Goal: Task Accomplishment & Management: Manage account settings

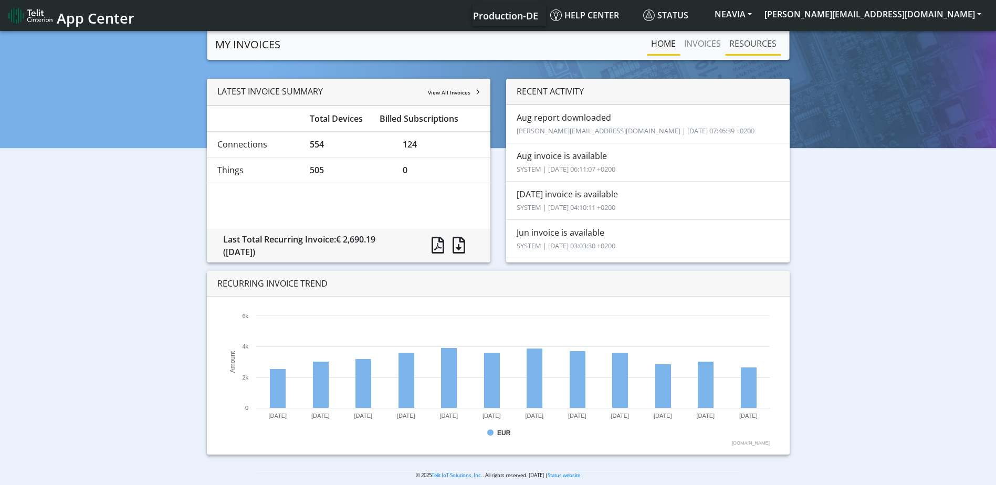
click at [747, 45] on link "RESOURCES" at bounding box center [753, 43] width 56 height 21
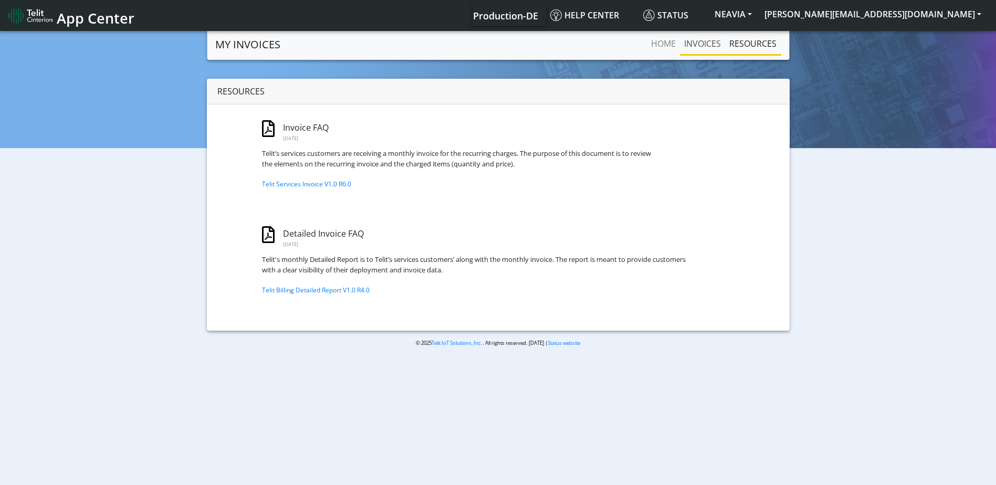
click at [715, 40] on link "INVOICES" at bounding box center [702, 43] width 45 height 21
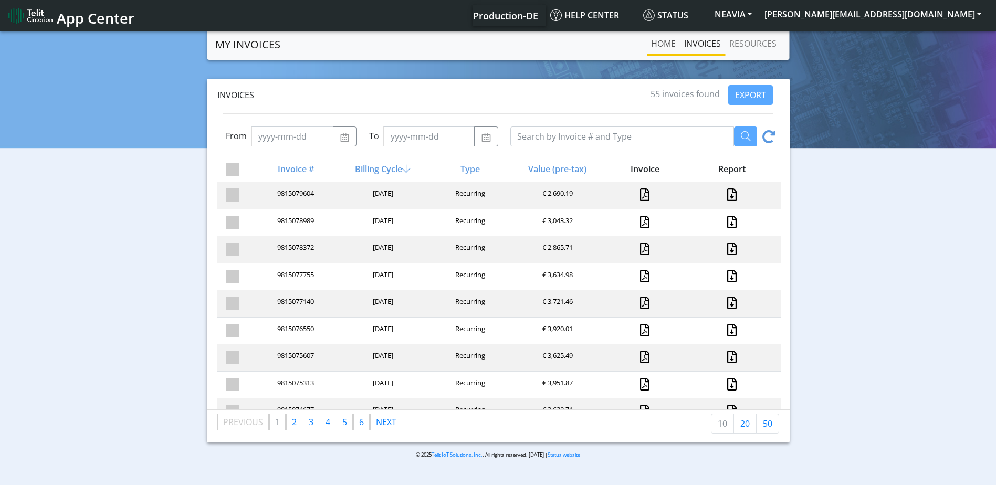
click at [669, 44] on link "Home" at bounding box center [663, 43] width 33 height 21
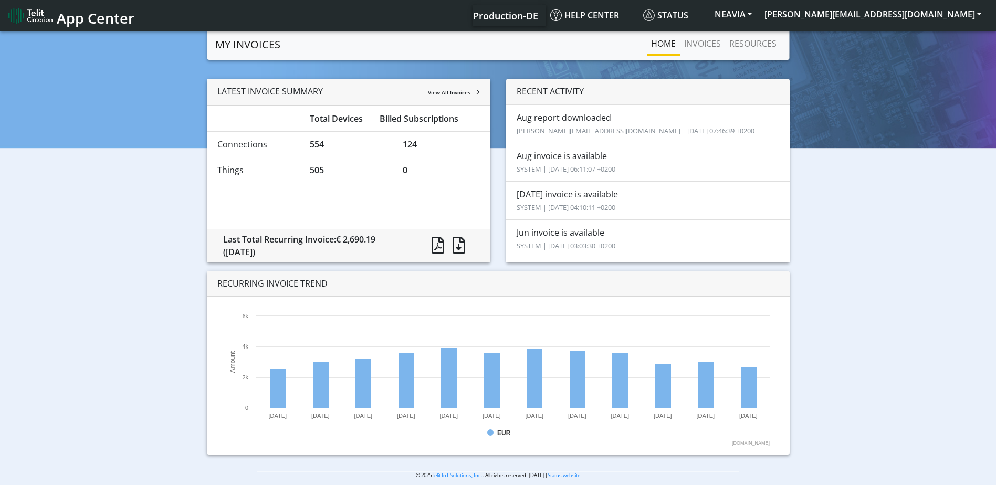
click at [27, 20] on img at bounding box center [30, 15] width 44 height 17
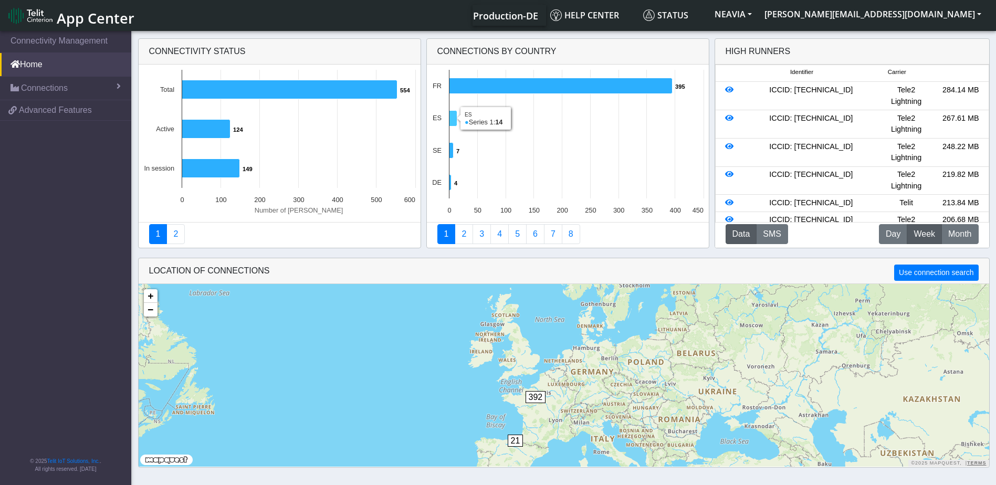
click at [451, 121] on icon at bounding box center [453, 119] width 8 height 16
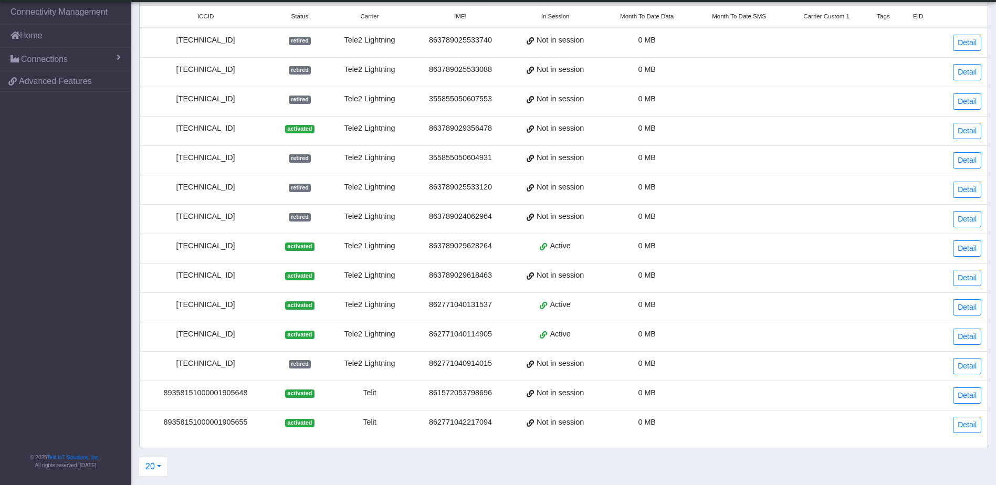
scroll to position [35, 0]
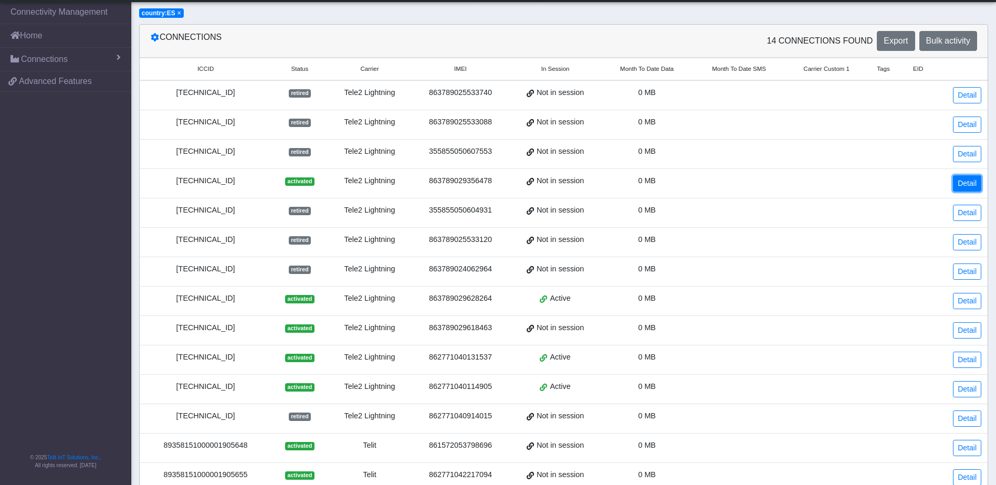
click at [968, 181] on link "Detail" at bounding box center [967, 183] width 28 height 16
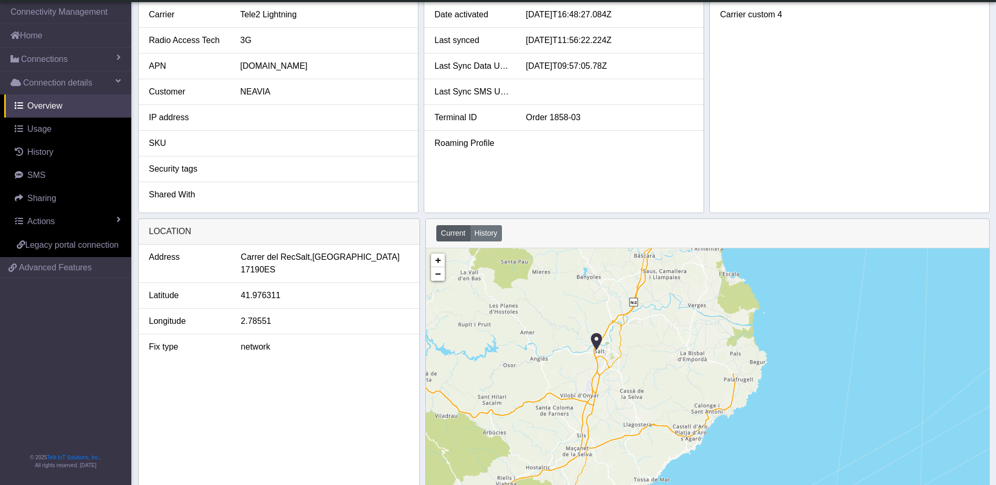
scroll to position [284, 0]
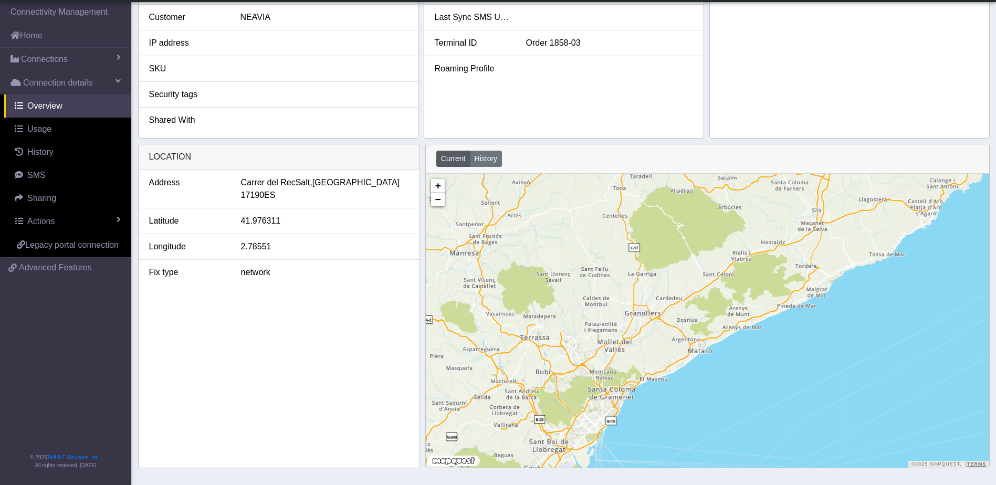
drag, startPoint x: 555, startPoint y: 389, endPoint x: 790, endPoint y: 236, distance: 280.5
click at [790, 236] on div "+ − ©2025 MapQuest, | Terms" at bounding box center [707, 321] width 563 height 294
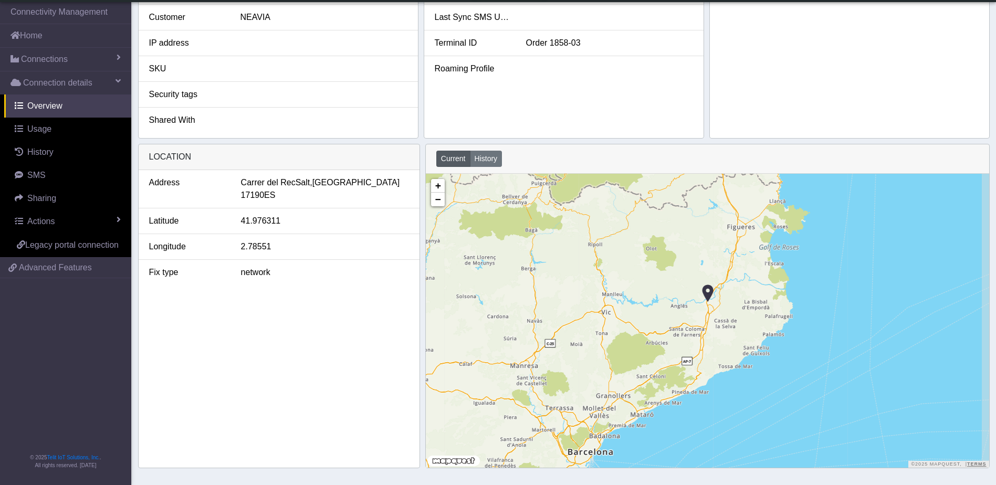
drag, startPoint x: 779, startPoint y: 239, endPoint x: 681, endPoint y: 347, distance: 145.4
click at [681, 347] on div "+ − ©2025 MapQuest, | Terms" at bounding box center [707, 321] width 563 height 294
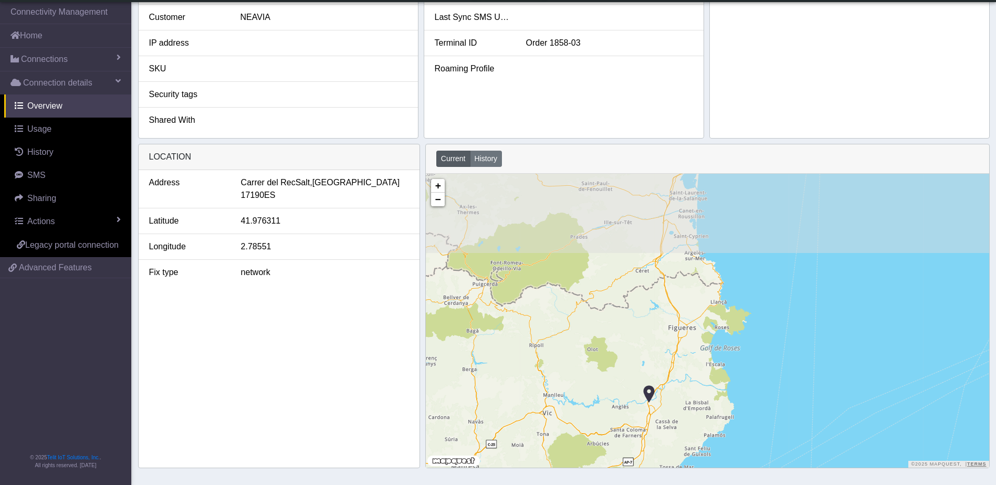
drag, startPoint x: 747, startPoint y: 263, endPoint x: 685, endPoint y: 367, distance: 121.2
click at [685, 367] on div "+ − ©2025 MapQuest, | Terms" at bounding box center [707, 321] width 563 height 294
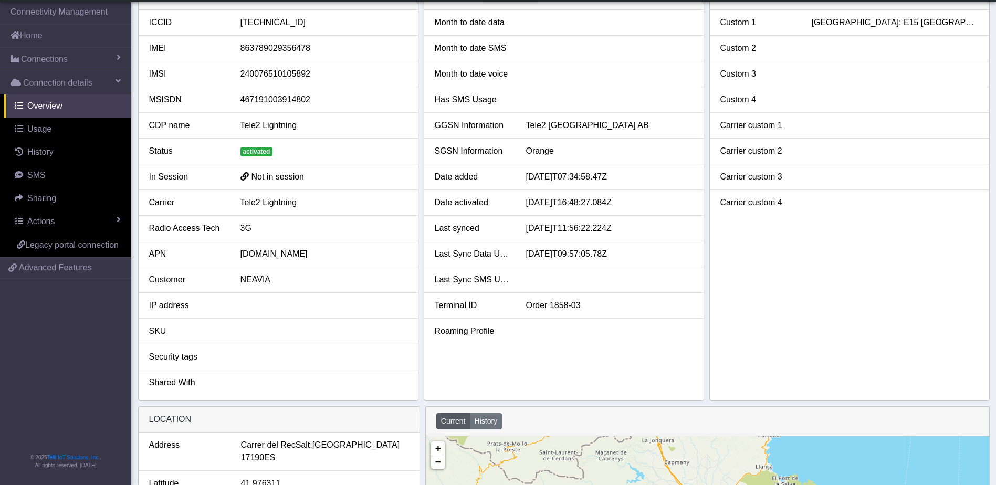
scroll to position [0, 0]
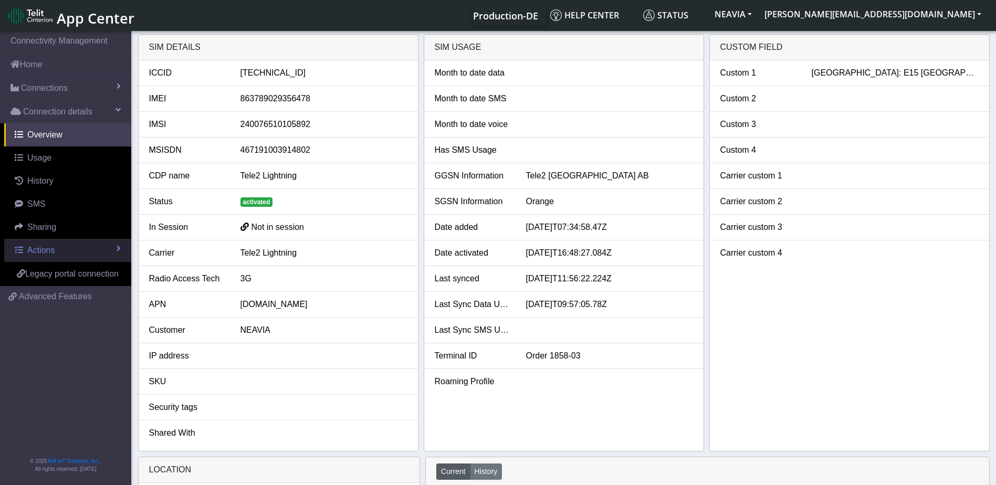
click at [82, 247] on link "Actions" at bounding box center [67, 250] width 127 height 23
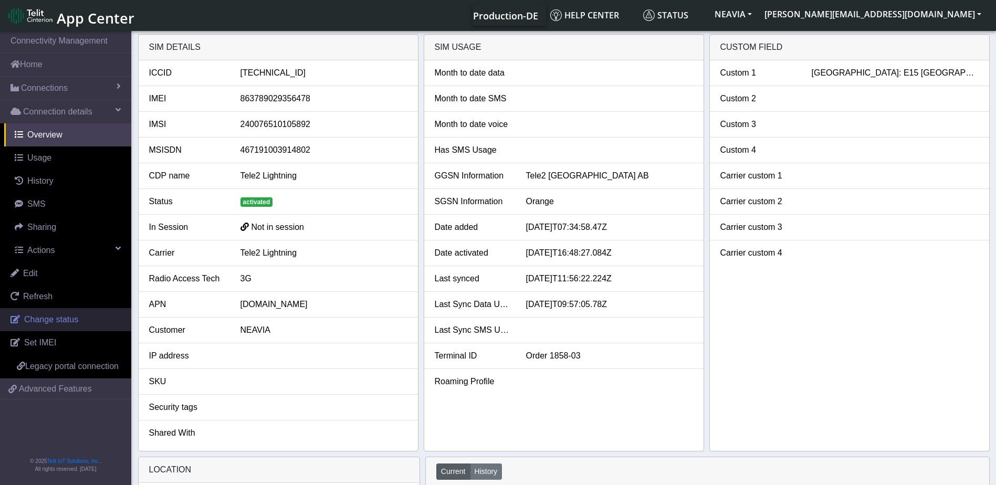
click at [57, 322] on span "Change status" at bounding box center [51, 319] width 54 height 9
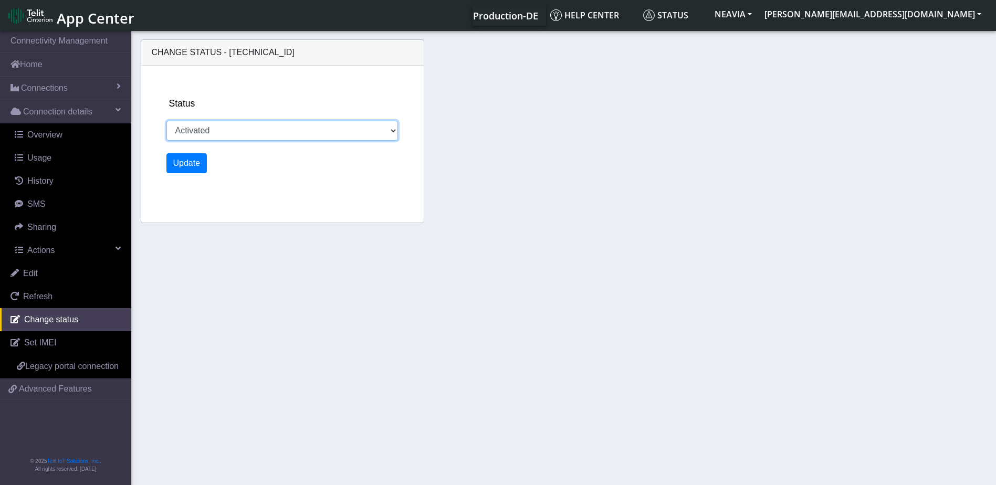
click at [204, 124] on select "Activated Ready Deactivated Inventory Retired" at bounding box center [282, 131] width 232 height 20
select select "retired"
click at [166, 121] on select "Activated Ready Deactivated Inventory Retired" at bounding box center [282, 131] width 232 height 20
click at [191, 169] on button "Update" at bounding box center [186, 163] width 41 height 20
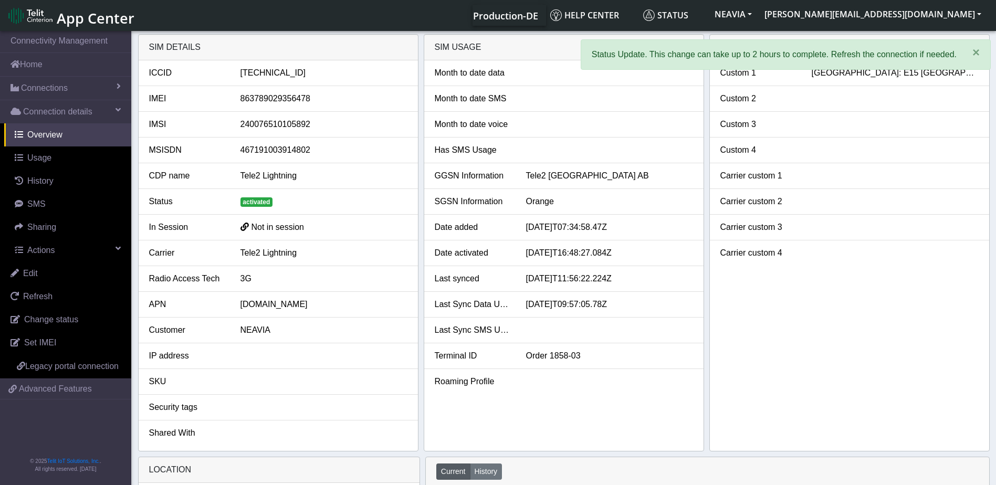
select select "retired"
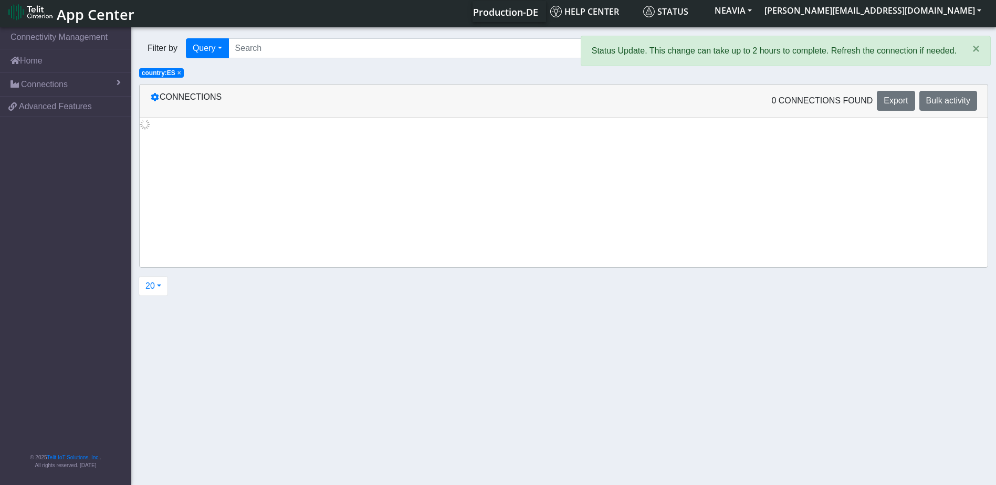
scroll to position [35, 0]
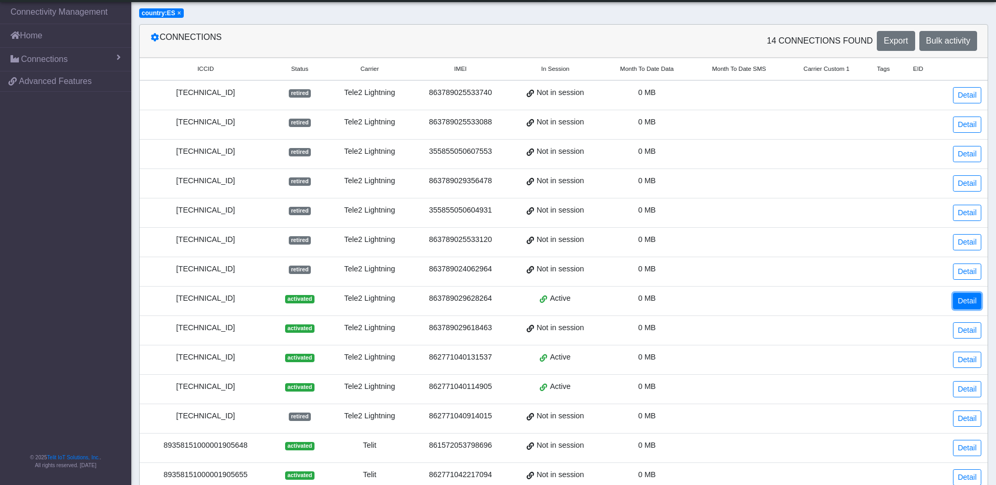
click at [975, 302] on link "Detail" at bounding box center [967, 301] width 28 height 16
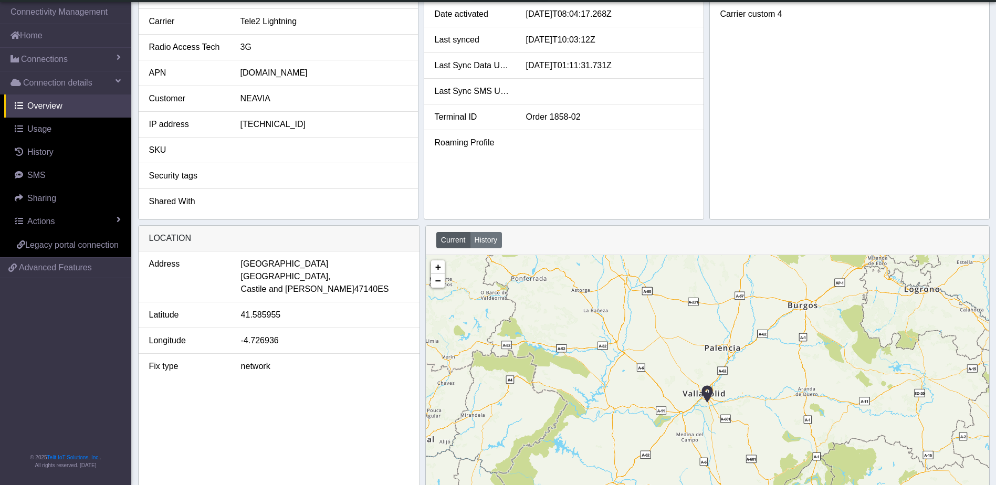
scroll to position [263, 0]
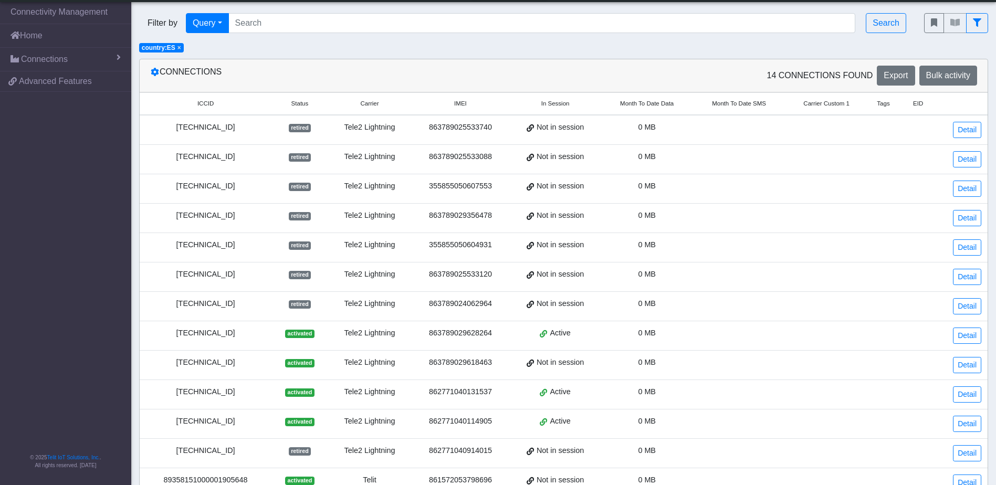
scroll to position [53, 0]
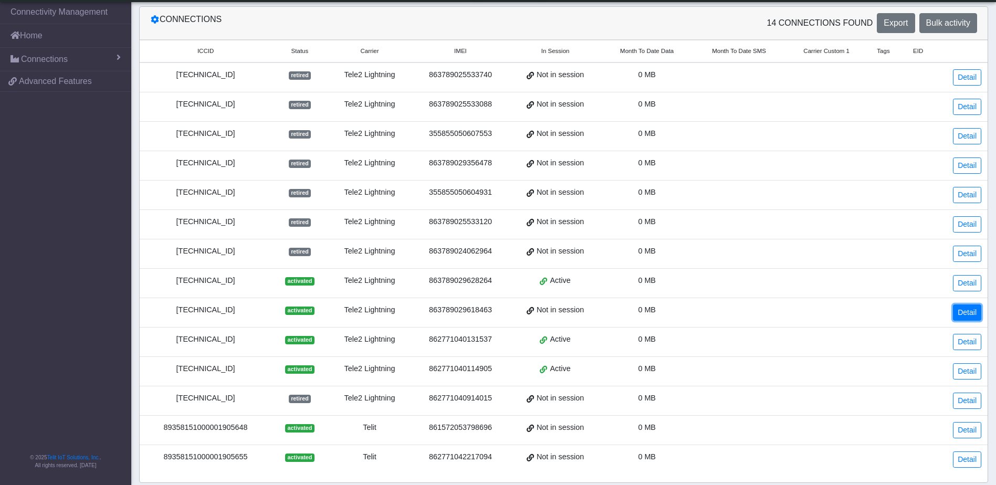
click at [961, 312] on link "Detail" at bounding box center [967, 313] width 28 height 16
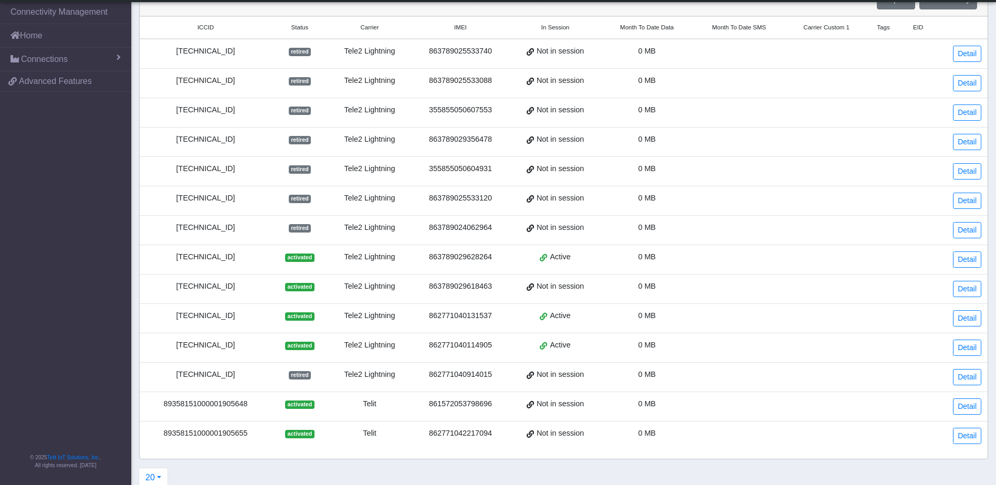
scroll to position [87, 0]
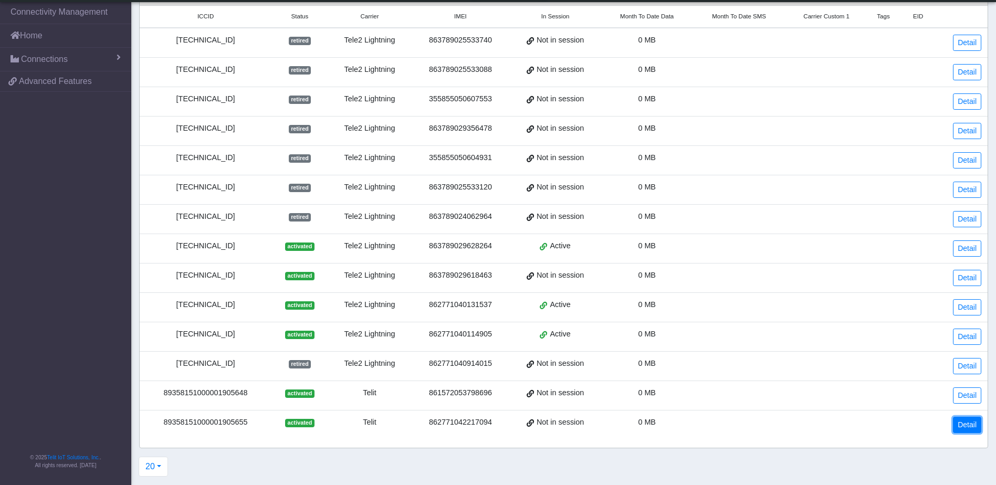
click at [965, 431] on link "Detail" at bounding box center [967, 425] width 28 height 16
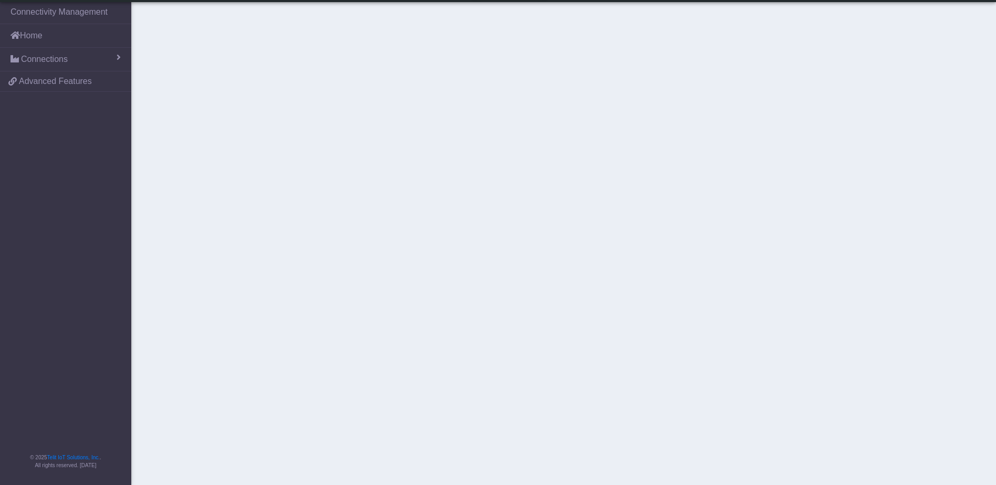
scroll to position [34, 0]
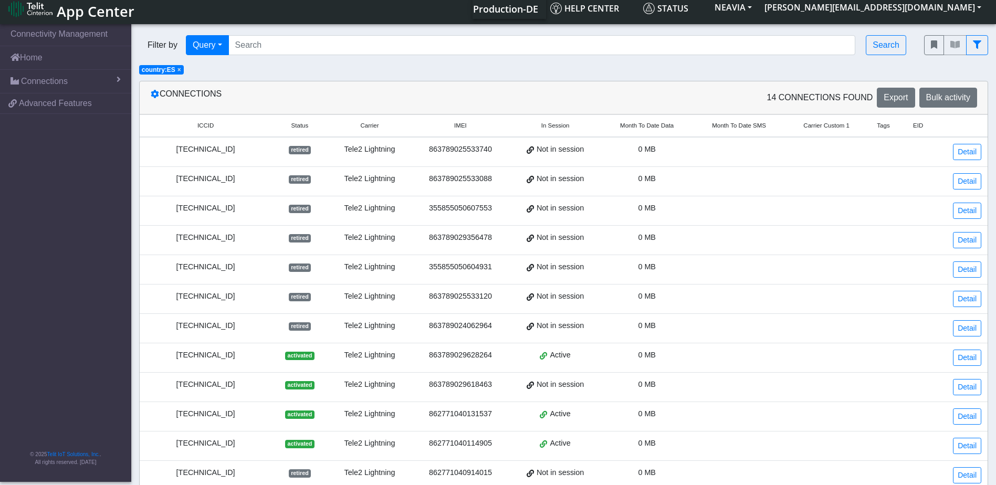
scroll to position [87, 0]
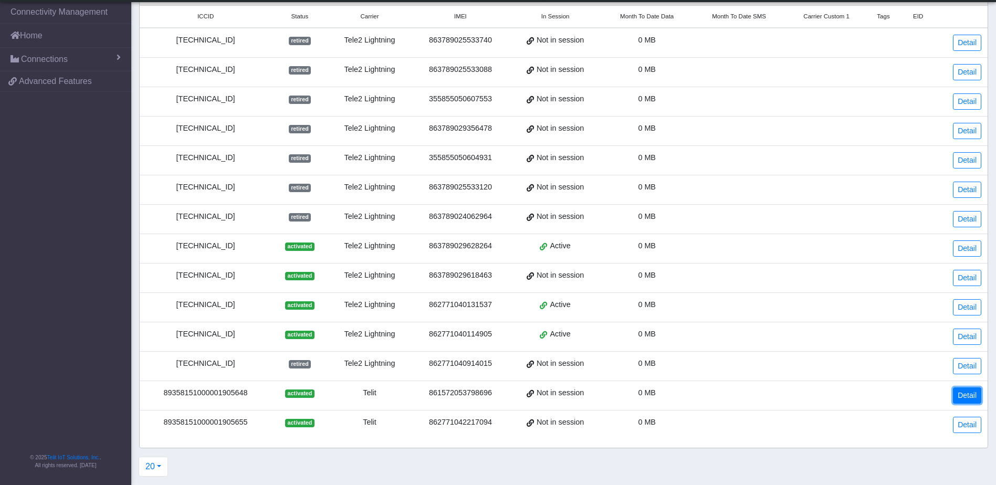
click at [967, 396] on link "Detail" at bounding box center [967, 396] width 28 height 16
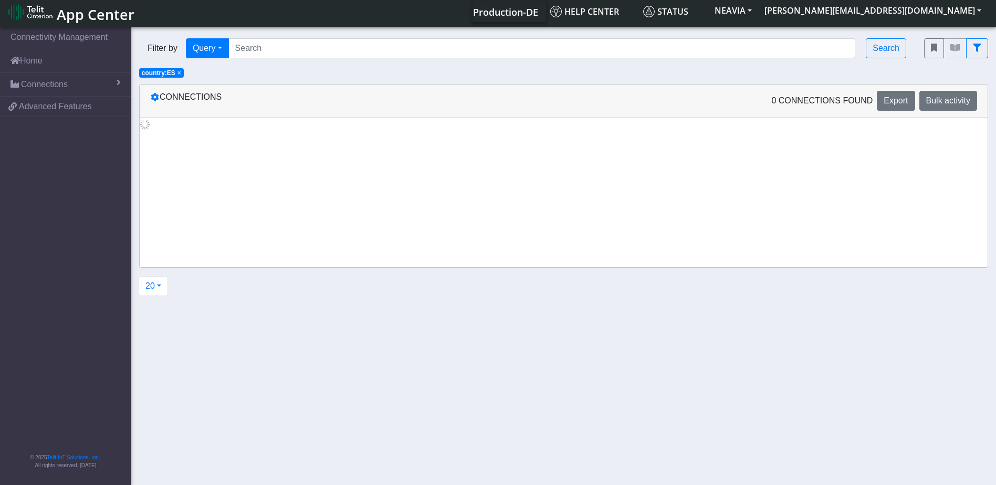
scroll to position [87, 0]
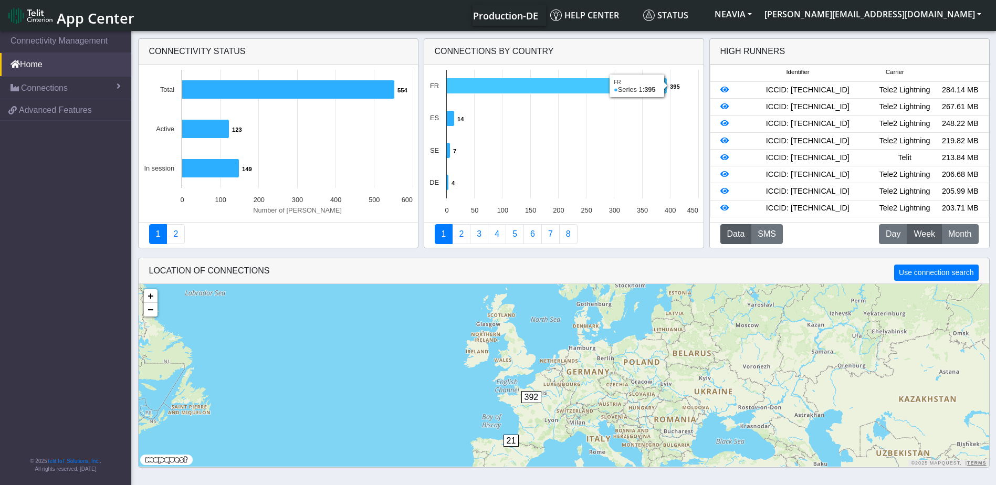
click at [477, 88] on icon at bounding box center [556, 86] width 221 height 16
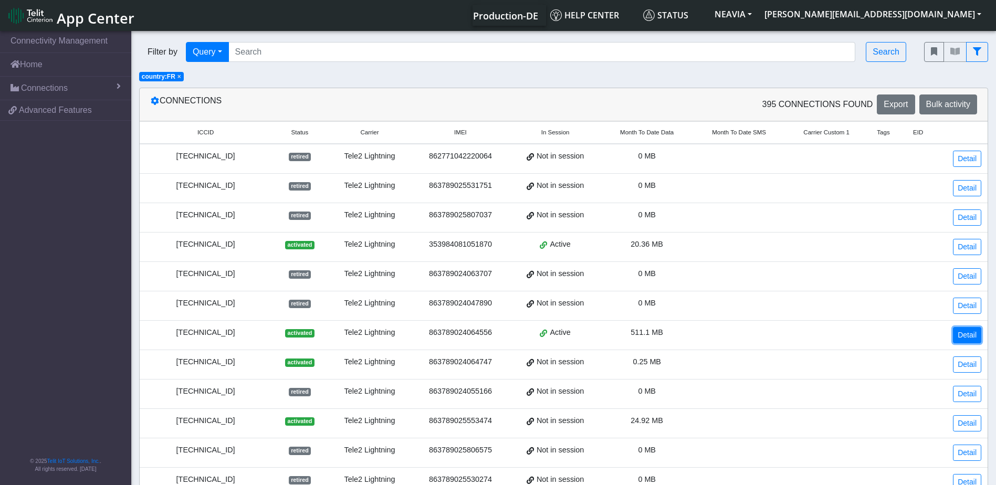
click at [965, 333] on link "Detail" at bounding box center [967, 335] width 28 height 16
click at [302, 136] on span "Status" at bounding box center [299, 132] width 17 height 9
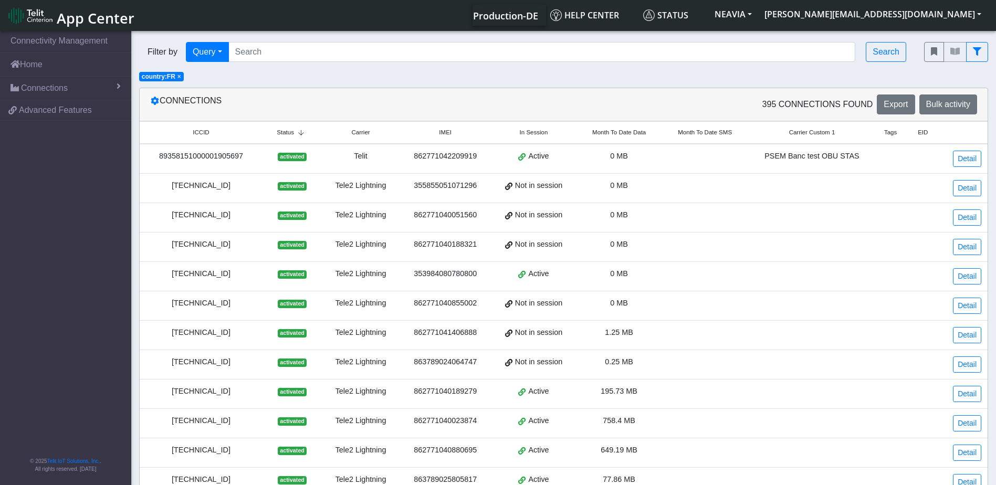
click at [302, 136] on small "Status" at bounding box center [292, 132] width 38 height 9
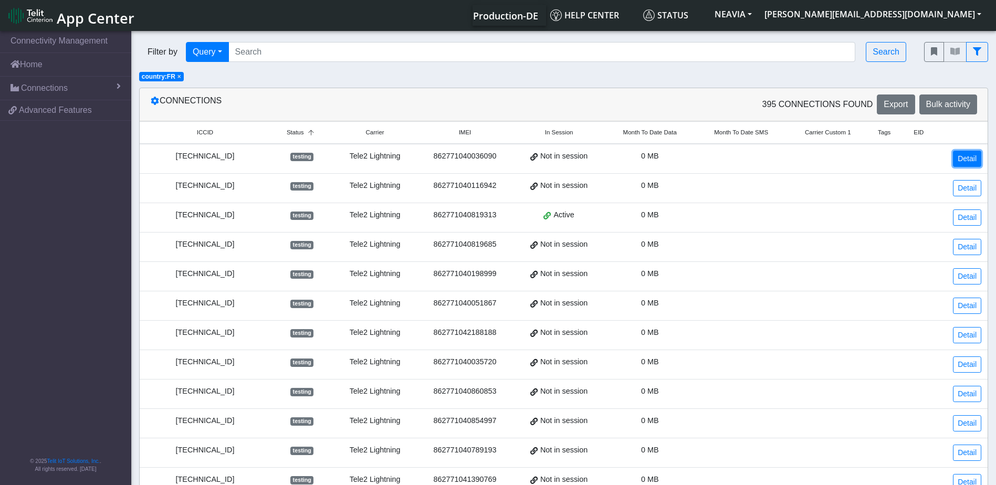
click at [968, 160] on link "Detail" at bounding box center [967, 159] width 28 height 16
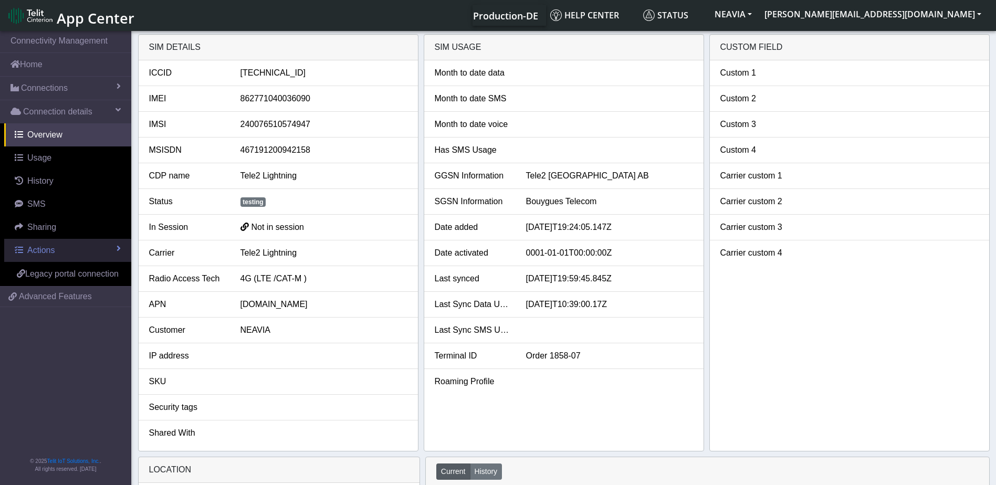
click at [70, 249] on link "Actions" at bounding box center [67, 250] width 127 height 23
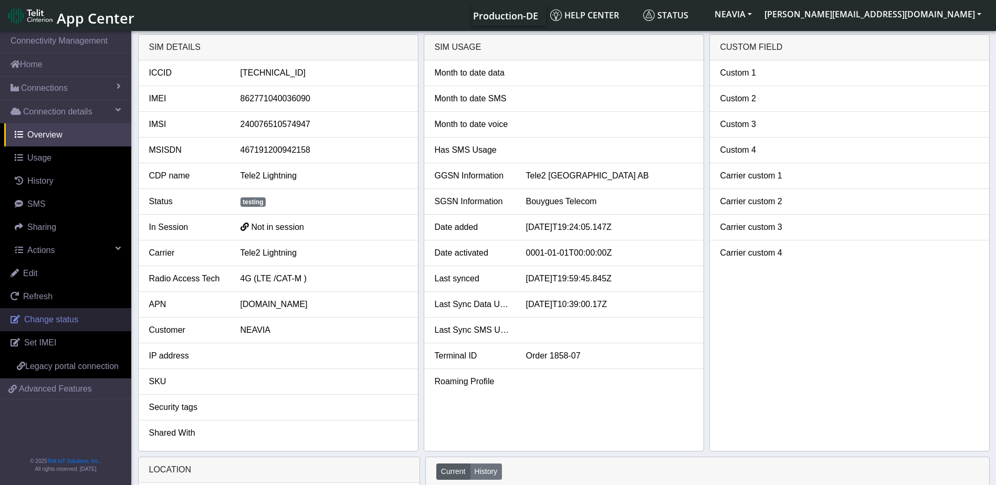
click at [52, 322] on span "Change status" at bounding box center [51, 319] width 54 height 9
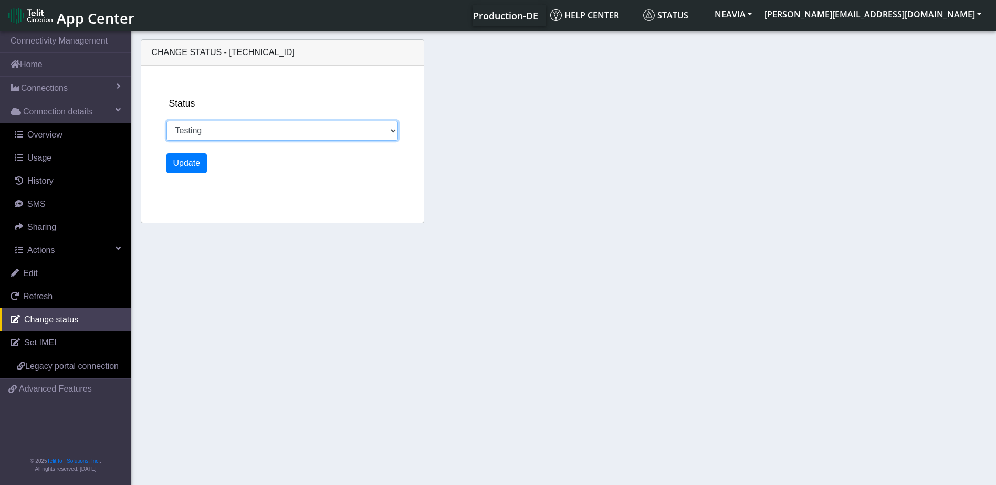
click at [281, 133] on select "Activated Ready Deactivated Inventory Retired Testing" at bounding box center [282, 131] width 232 height 20
select select "retired"
click at [166, 121] on select "Activated Ready Deactivated Inventory Retired Testing" at bounding box center [282, 131] width 232 height 20
click at [194, 166] on button "Update" at bounding box center [186, 163] width 41 height 20
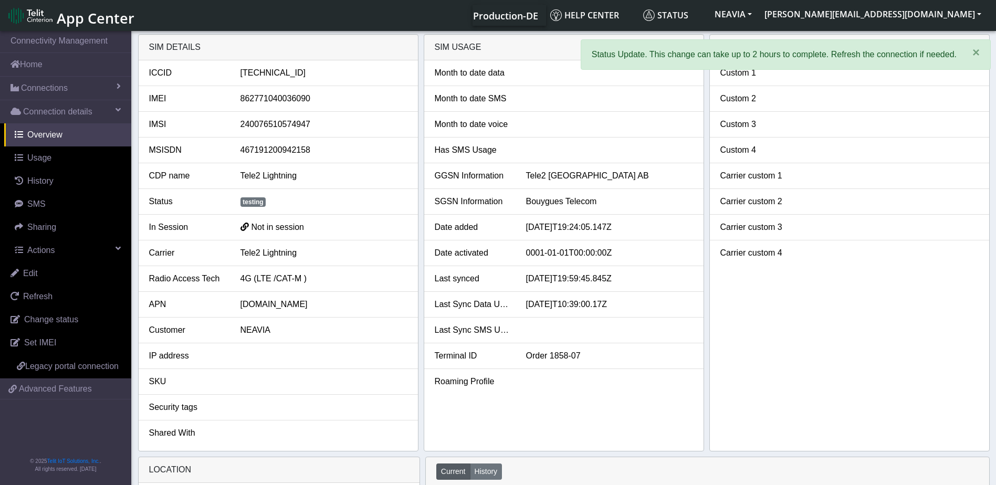
select select "retired"
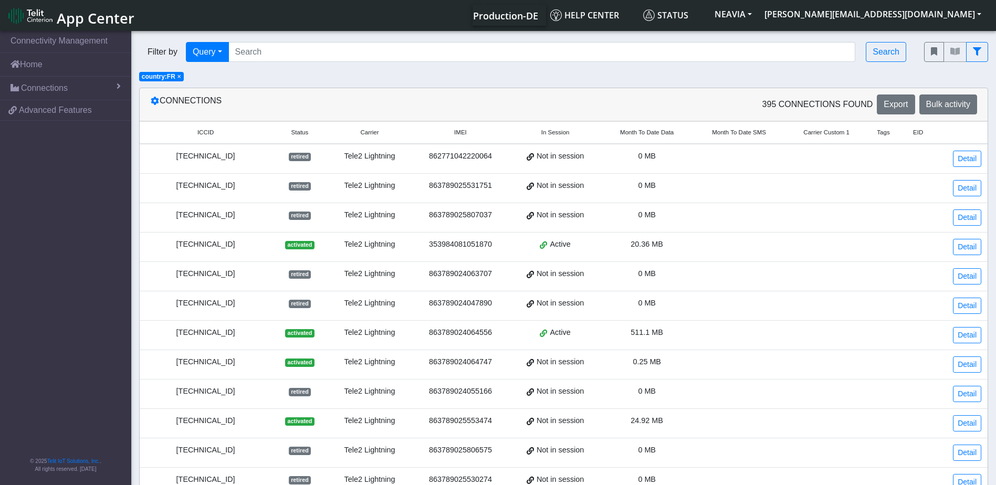
click at [302, 135] on span "Status" at bounding box center [299, 132] width 17 height 9
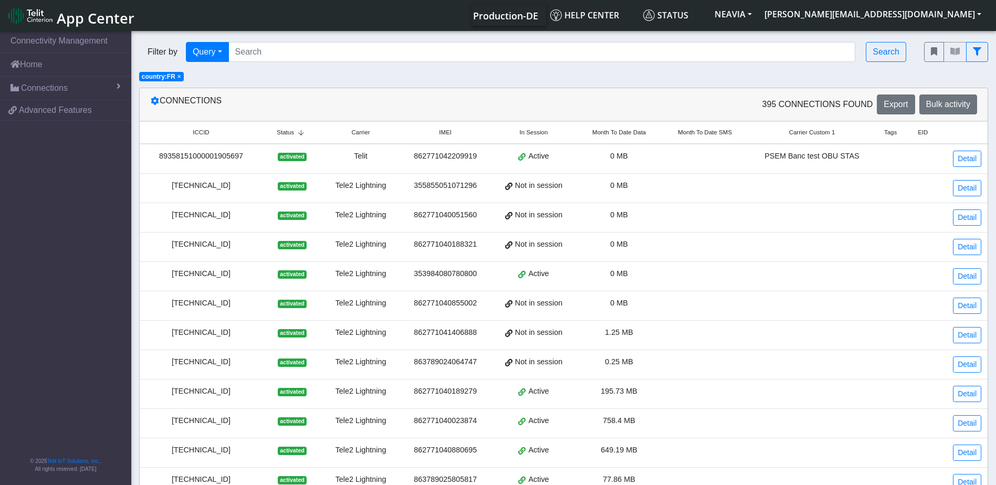
click at [307, 134] on icon at bounding box center [301, 133] width 14 height 6
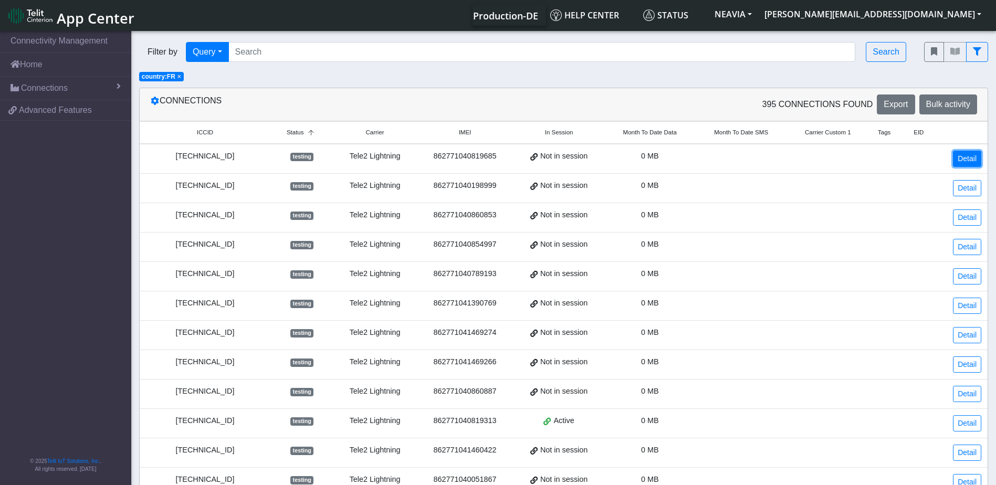
click at [960, 157] on link "Detail" at bounding box center [967, 159] width 28 height 16
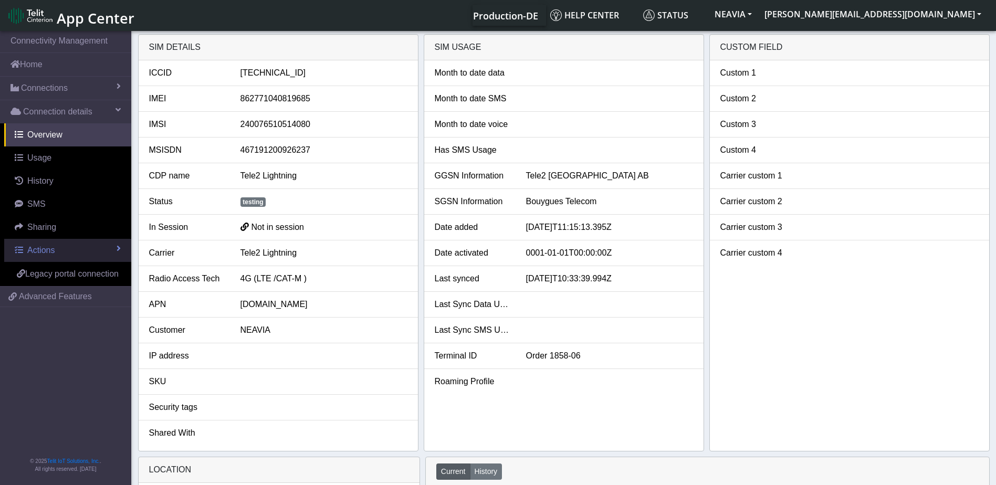
click at [47, 247] on span "Actions" at bounding box center [40, 250] width 27 height 9
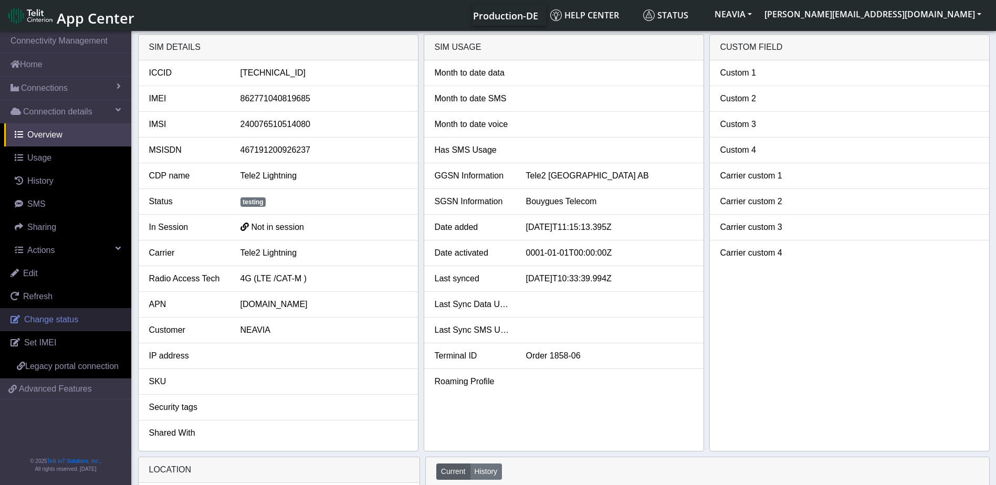
click at [55, 319] on span "Change status" at bounding box center [51, 319] width 54 height 9
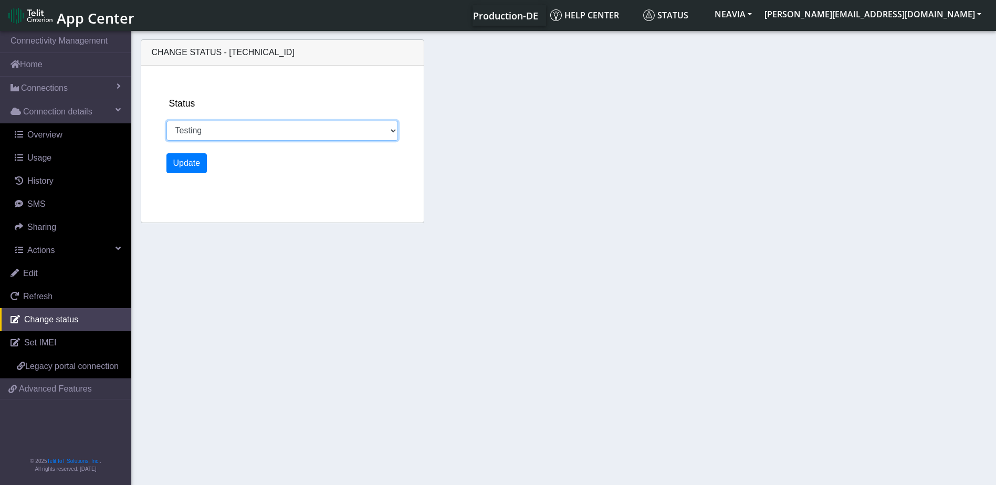
click at [197, 134] on select "Activated Ready Deactivated Inventory Retired Testing" at bounding box center [282, 131] width 232 height 20
select select "retired"
click at [166, 121] on select "Activated Ready Deactivated Inventory Retired Testing" at bounding box center [282, 131] width 232 height 20
click at [184, 165] on button "Update" at bounding box center [186, 163] width 41 height 20
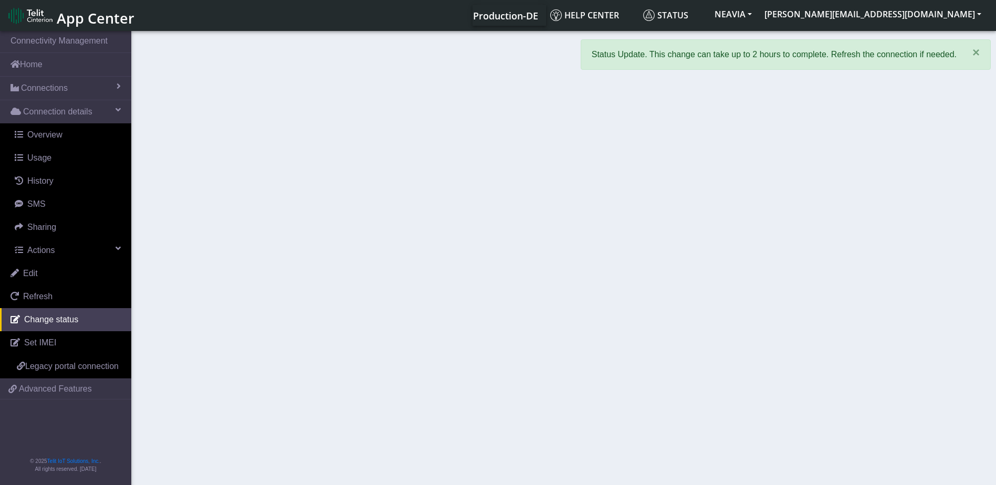
select select "retired"
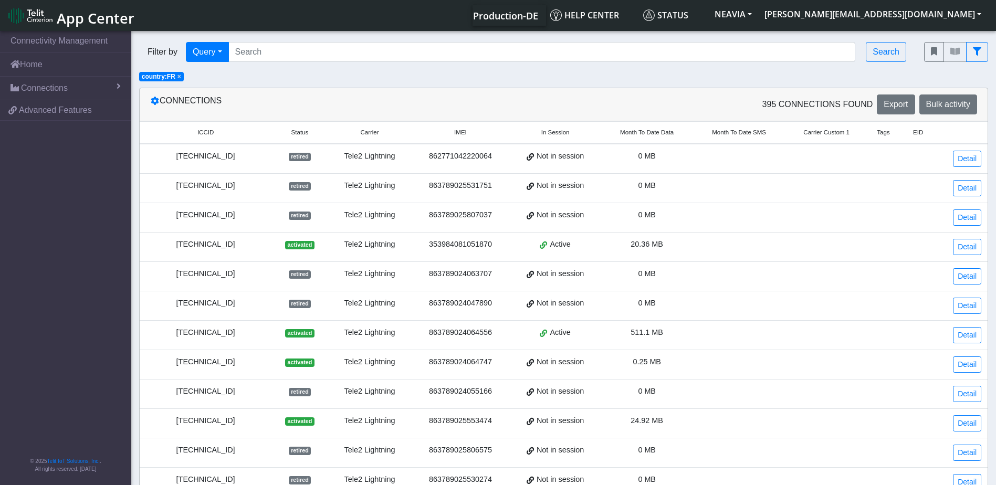
click at [308, 133] on span "Status" at bounding box center [299, 132] width 17 height 9
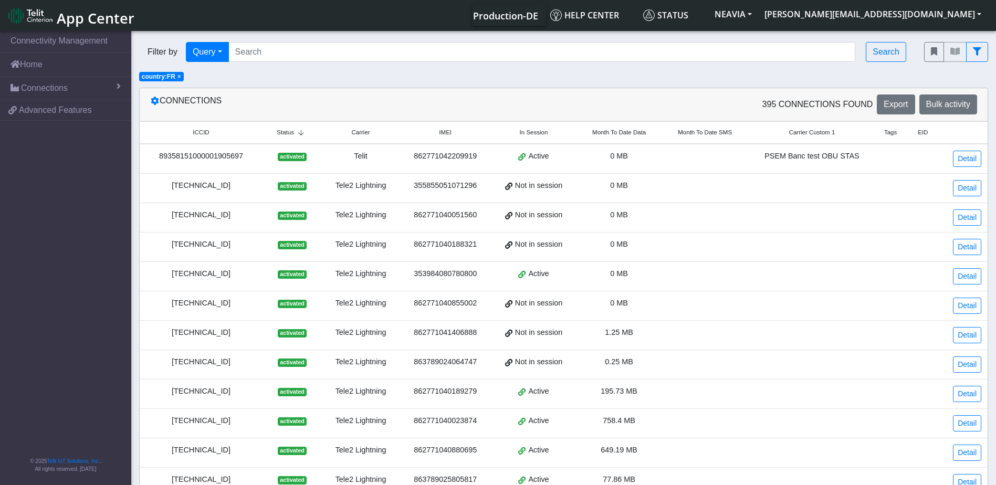
click at [308, 133] on icon at bounding box center [301, 133] width 14 height 6
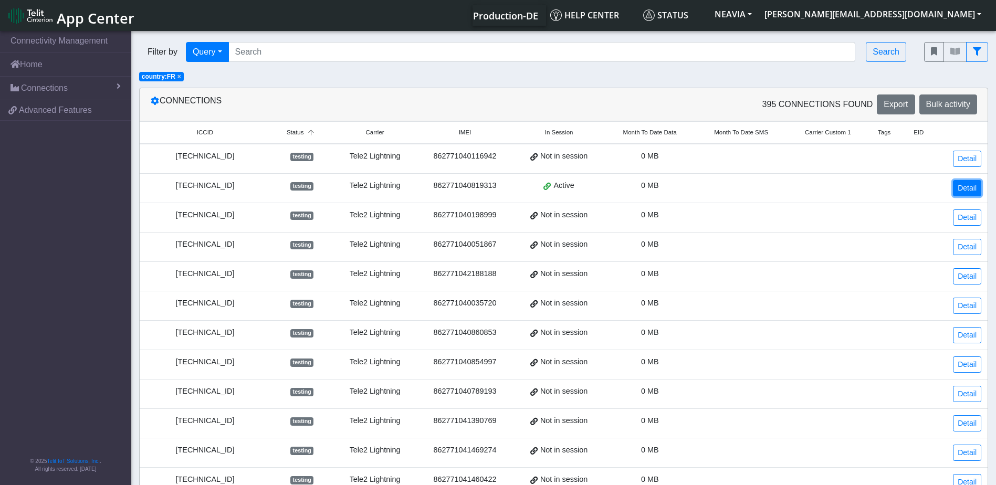
click at [970, 188] on link "Detail" at bounding box center [967, 188] width 28 height 16
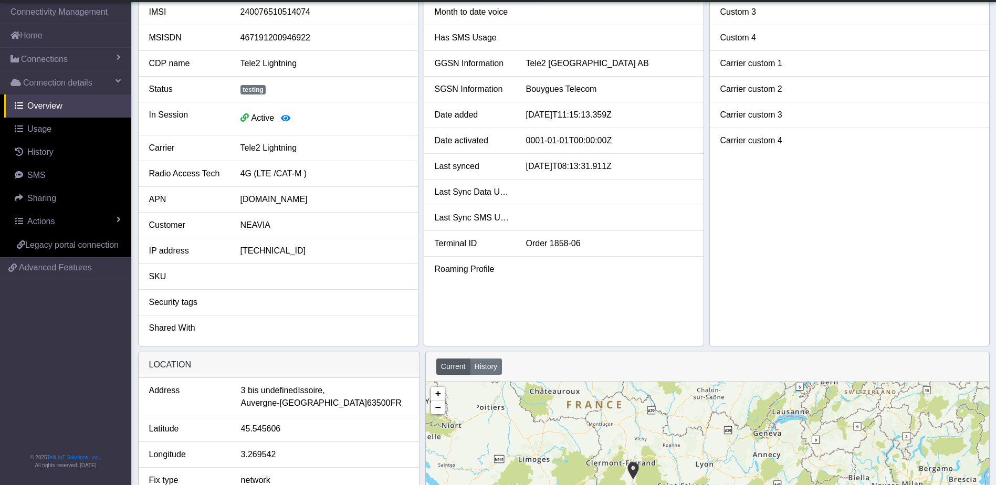
scroll to position [53, 0]
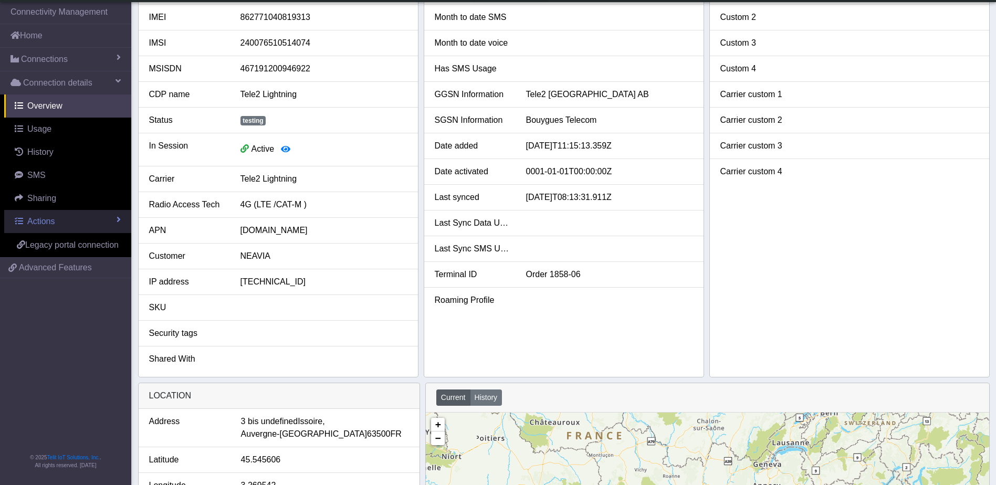
click at [34, 222] on span "Actions" at bounding box center [40, 221] width 27 height 9
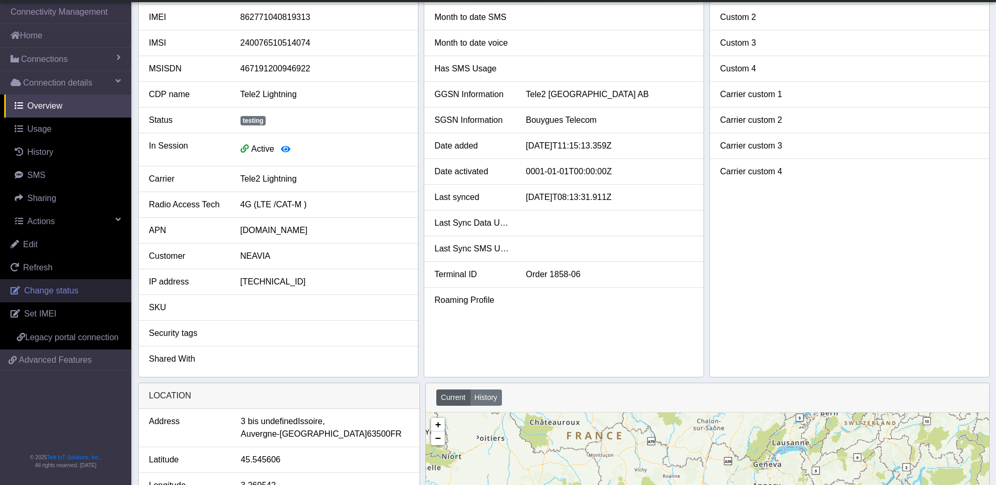
click at [32, 288] on span "Change status" at bounding box center [51, 290] width 54 height 9
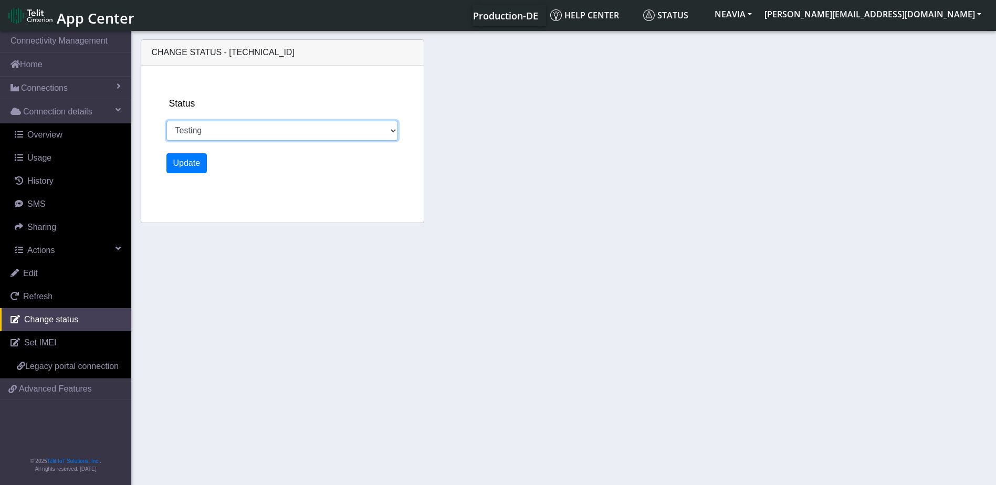
click at [280, 137] on select "Activated Ready Deactivated Inventory Retired Testing" at bounding box center [282, 131] width 232 height 20
select select "retired"
click at [166, 121] on select "Activated Ready Deactivated Inventory Retired Testing" at bounding box center [282, 131] width 232 height 20
click at [200, 166] on button "Update" at bounding box center [186, 163] width 41 height 20
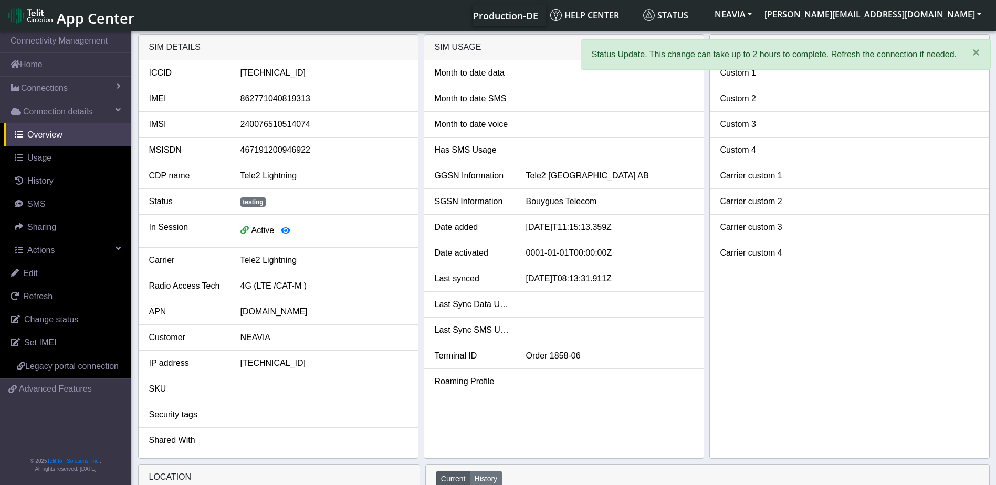
select select "retired"
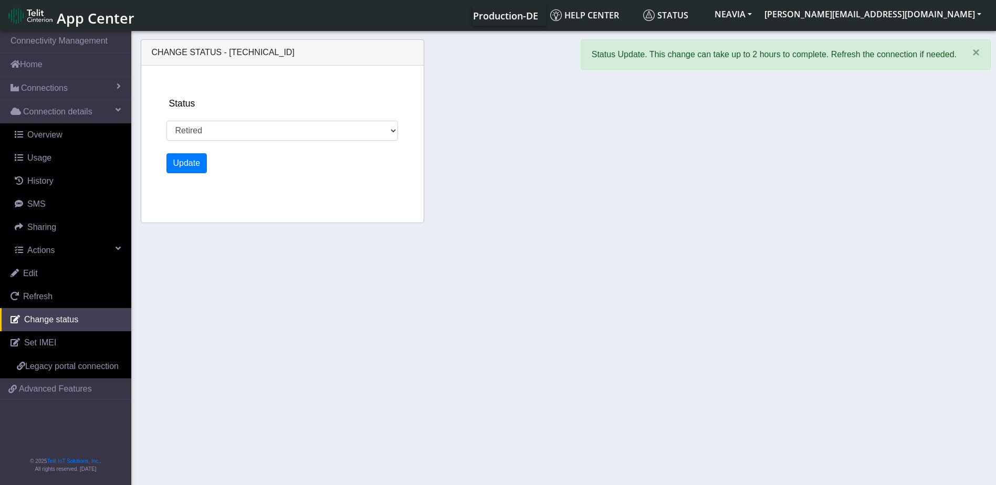
scroll to position [4, 0]
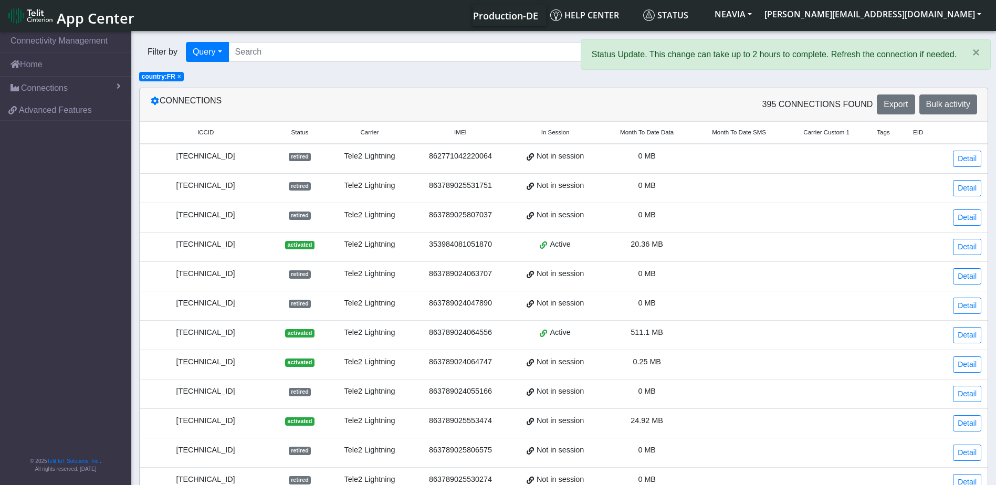
click at [304, 133] on span "Status" at bounding box center [299, 132] width 17 height 9
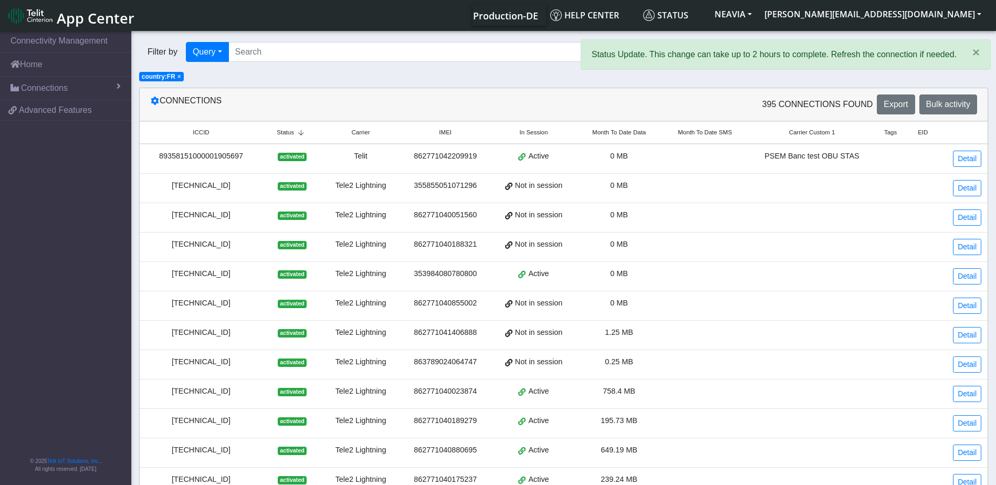
click at [304, 133] on icon at bounding box center [301, 133] width 14 height 6
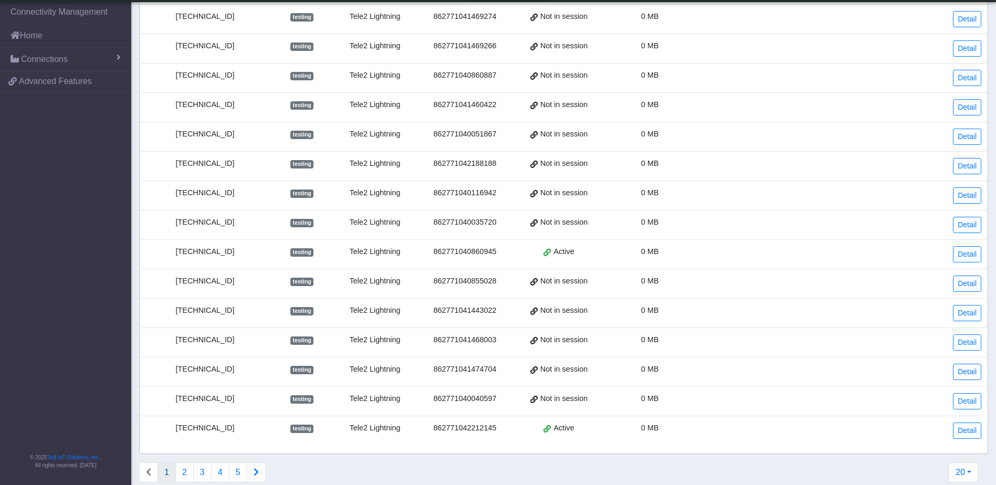
scroll to position [272, 0]
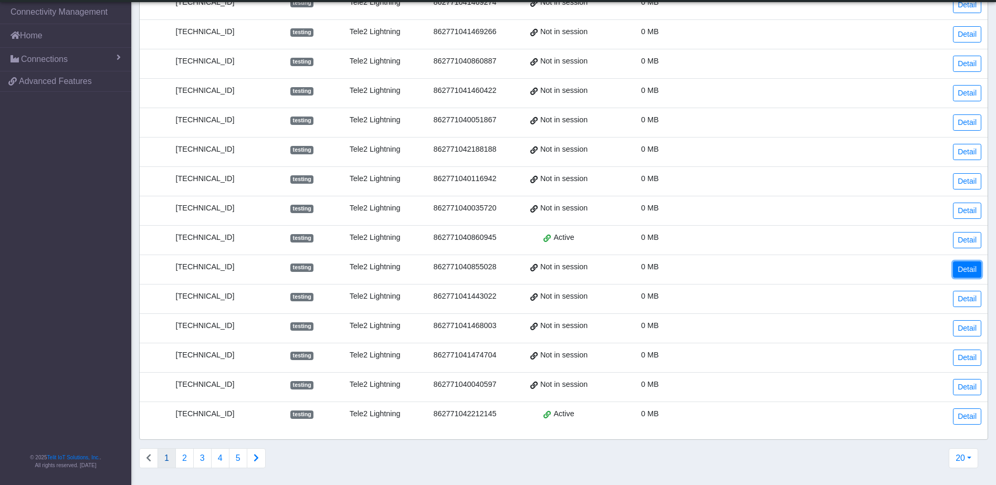
click at [967, 274] on link "Detail" at bounding box center [967, 270] width 28 height 16
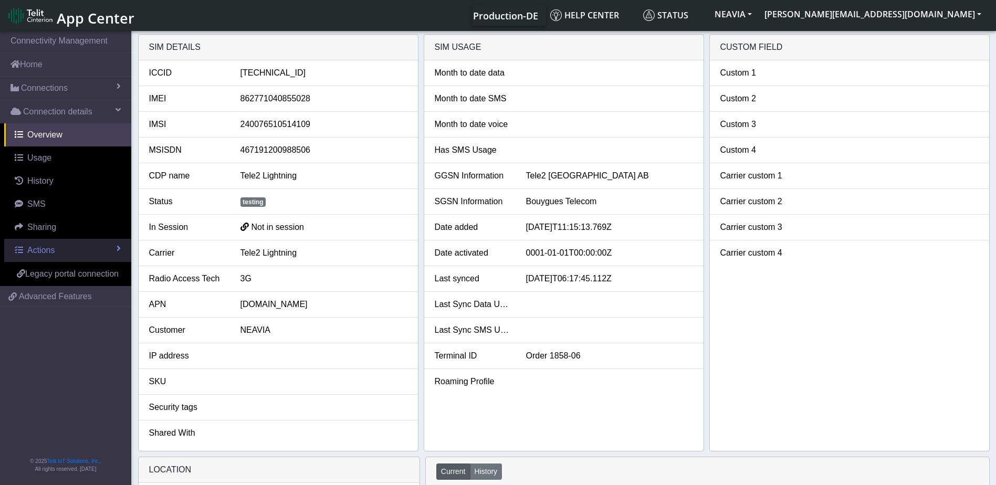
click at [55, 249] on span "Actions" at bounding box center [40, 250] width 27 height 9
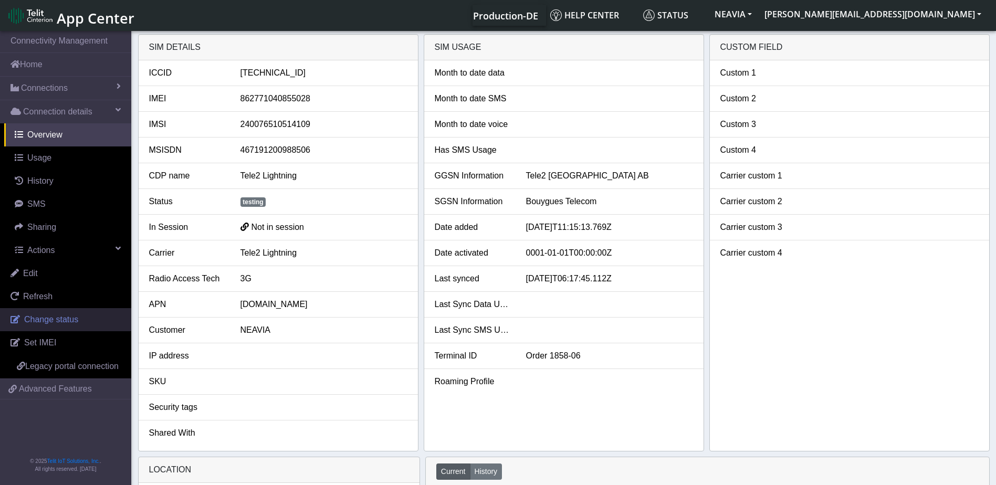
click at [80, 322] on link "Change status" at bounding box center [65, 319] width 131 height 23
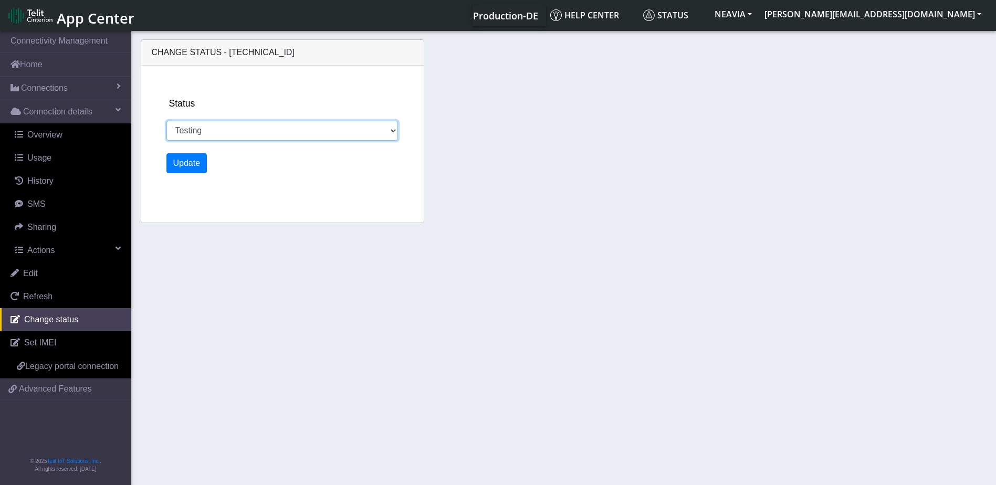
click at [210, 132] on select "Activated Ready Deactivated Inventory Retired Testing" at bounding box center [282, 131] width 232 height 20
select select "retired"
click at [166, 121] on select "Activated Ready Deactivated Inventory Retired Testing" at bounding box center [282, 131] width 232 height 20
click at [181, 166] on button "Update" at bounding box center [186, 163] width 41 height 20
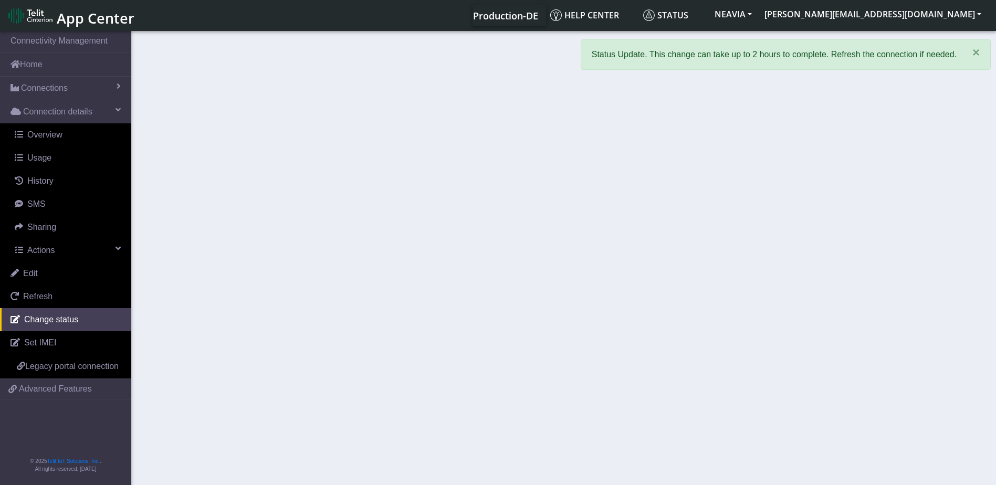
select select "retired"
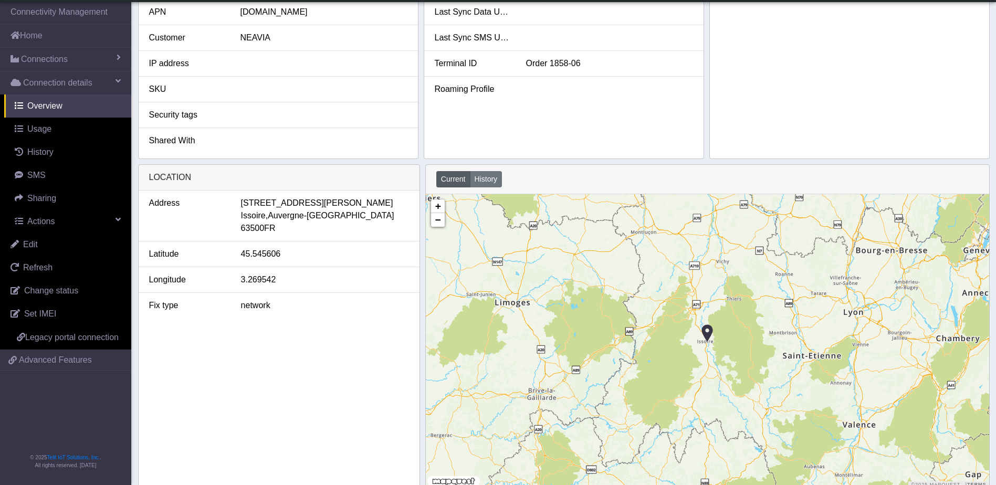
scroll to position [284, 0]
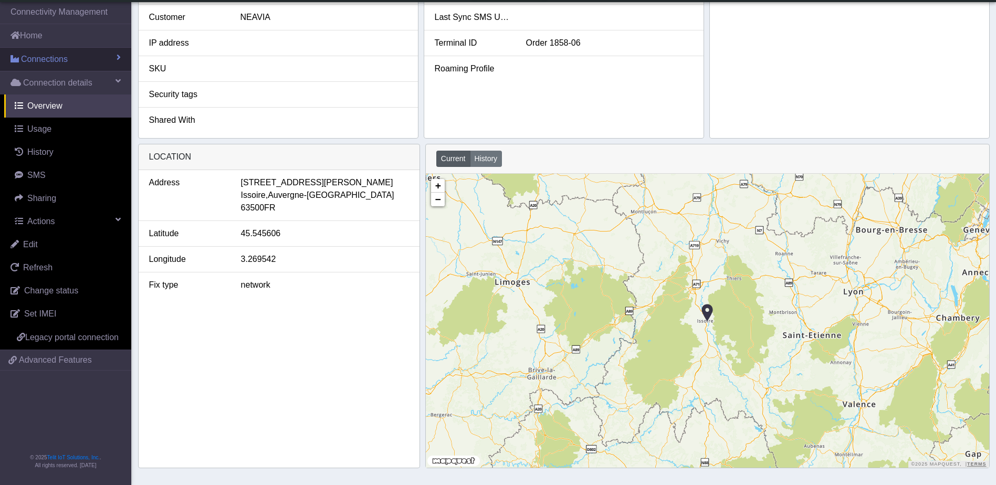
click at [56, 65] on span "Connections" at bounding box center [44, 59] width 47 height 13
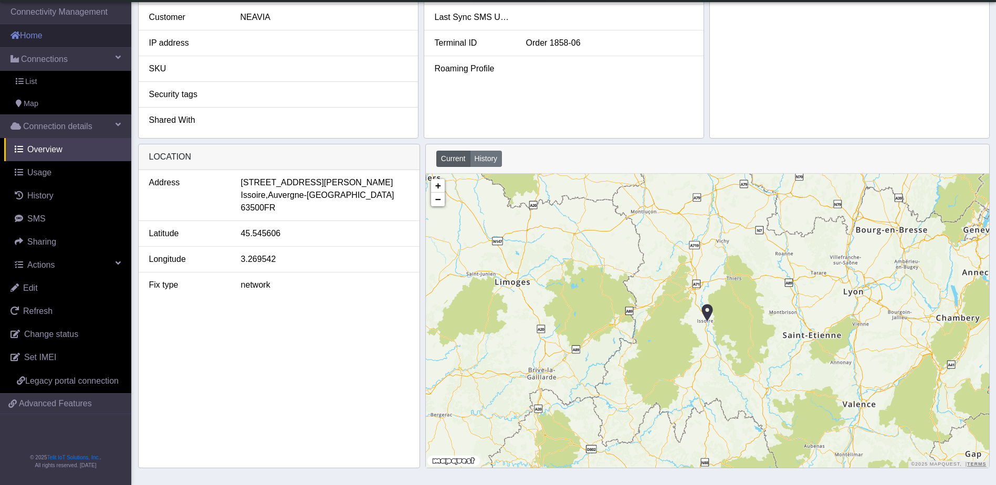
click at [51, 38] on link "Home" at bounding box center [65, 35] width 131 height 23
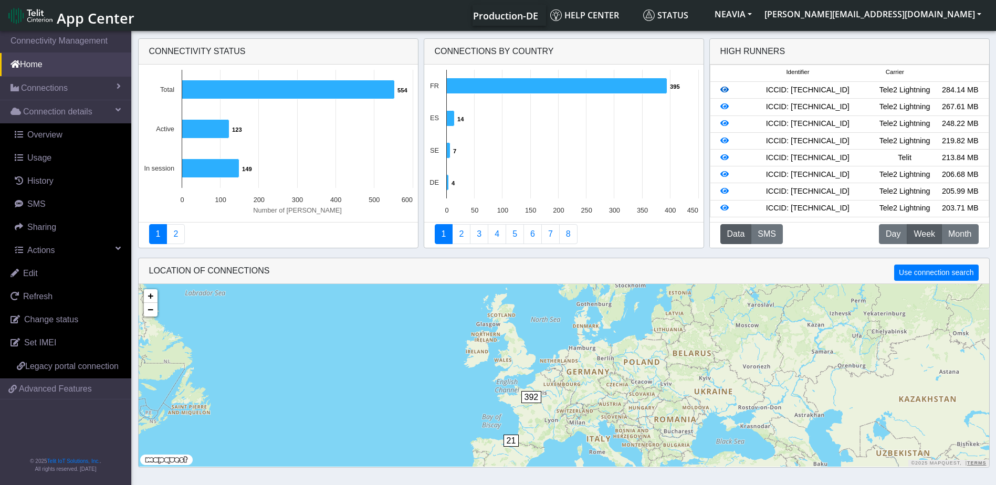
click at [725, 89] on icon at bounding box center [725, 89] width 8 height 7
click at [723, 159] on icon at bounding box center [725, 157] width 8 height 7
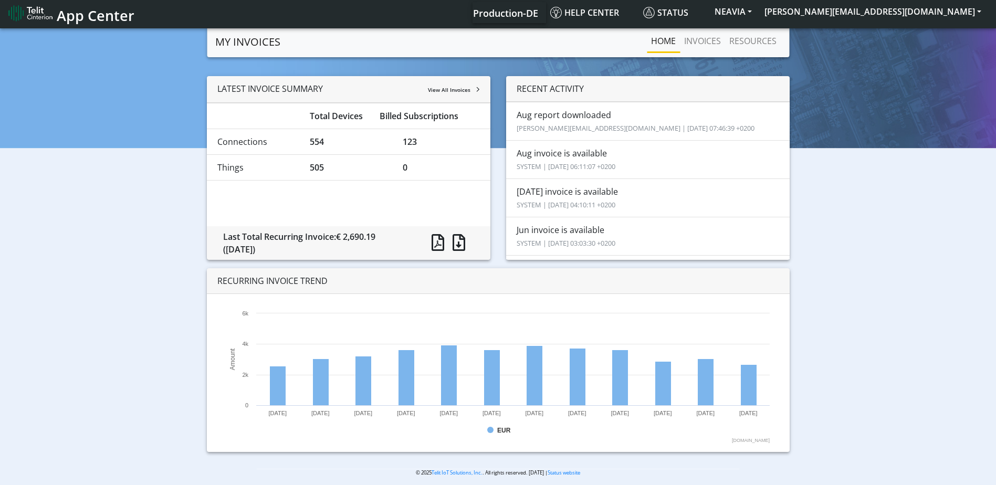
scroll to position [11, 0]
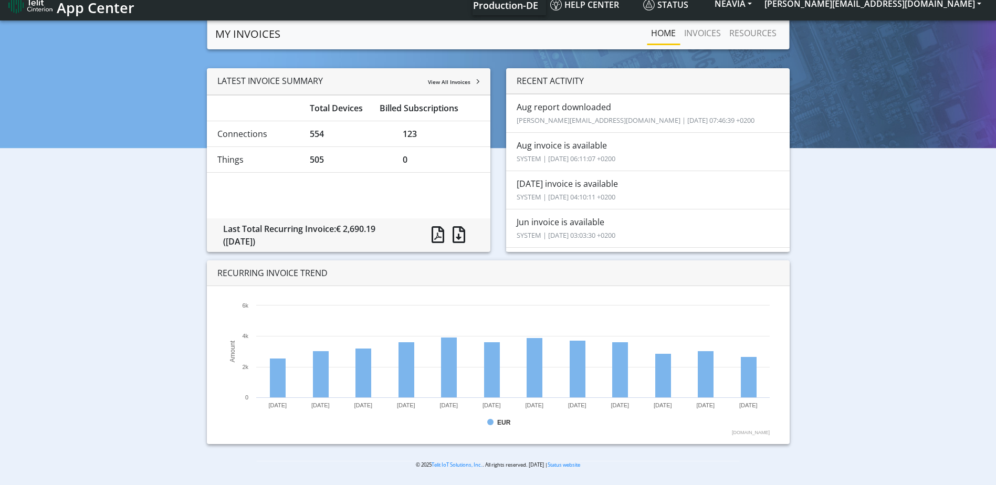
click at [445, 81] on span "View All Invoices" at bounding box center [449, 81] width 43 height 7
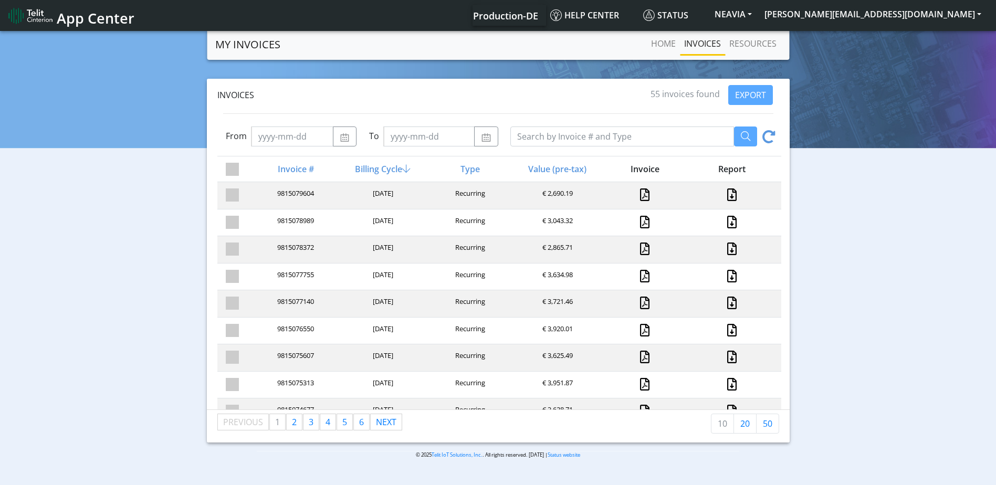
click at [16, 13] on img at bounding box center [30, 15] width 44 height 17
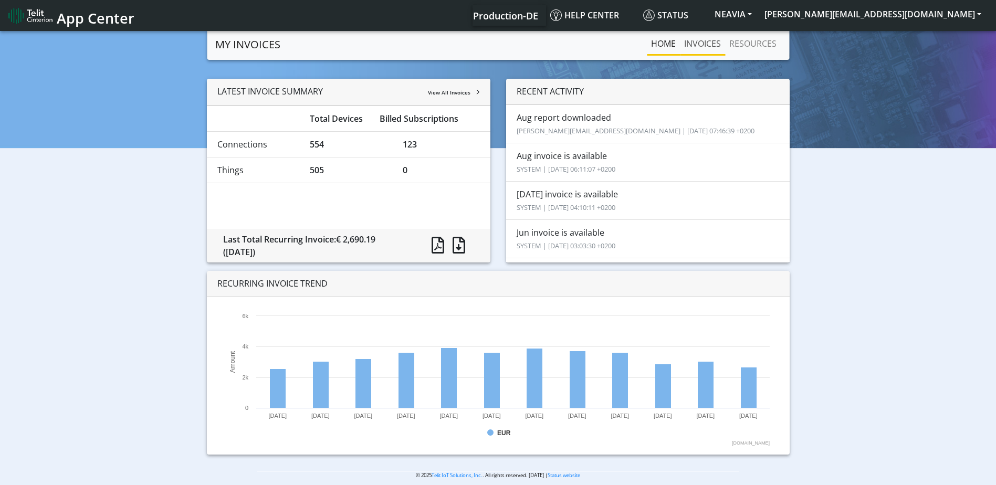
click at [697, 45] on link "INVOICES" at bounding box center [702, 43] width 45 height 21
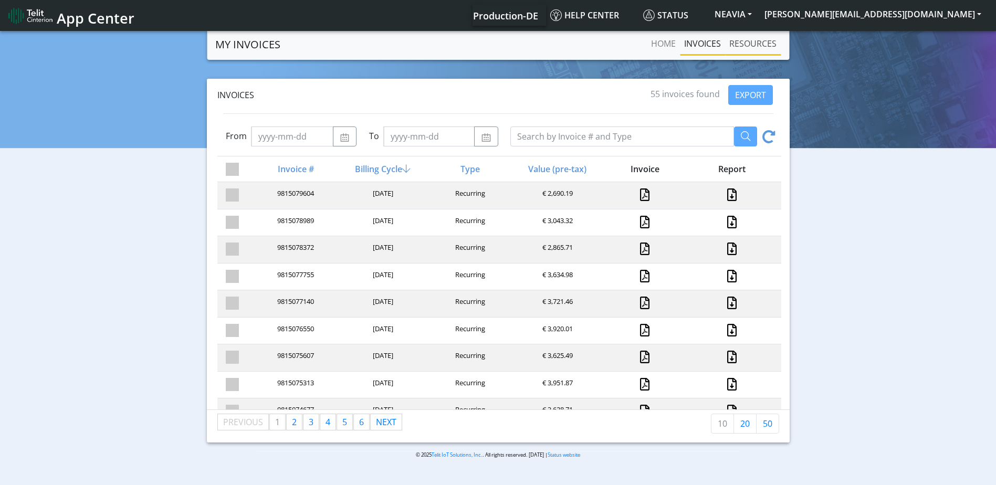
click at [744, 40] on link "RESOURCES" at bounding box center [753, 43] width 56 height 21
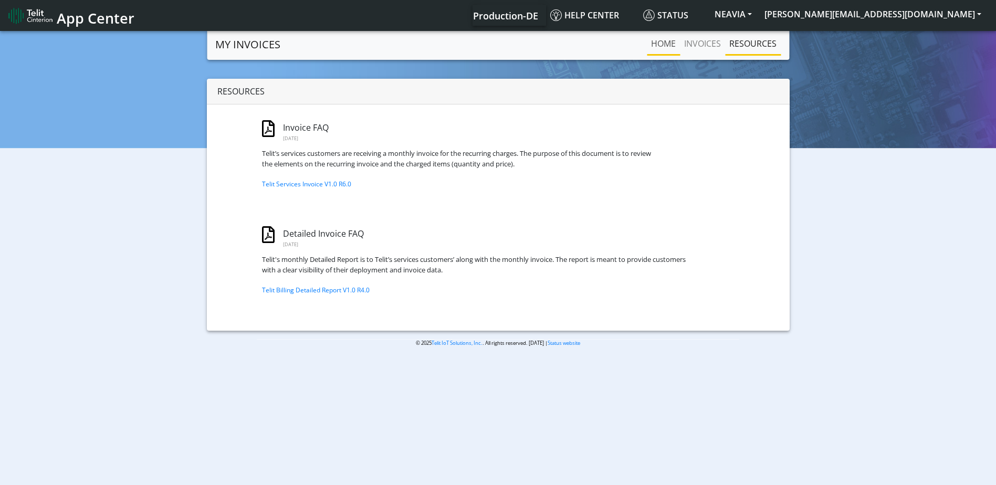
click at [664, 44] on link "Home" at bounding box center [663, 43] width 33 height 21
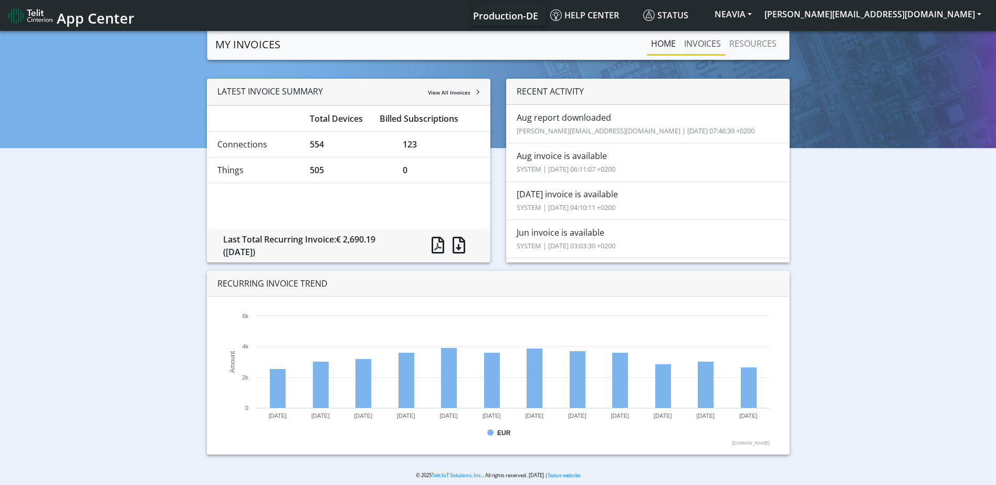
click at [703, 43] on link "INVOICES" at bounding box center [702, 43] width 45 height 21
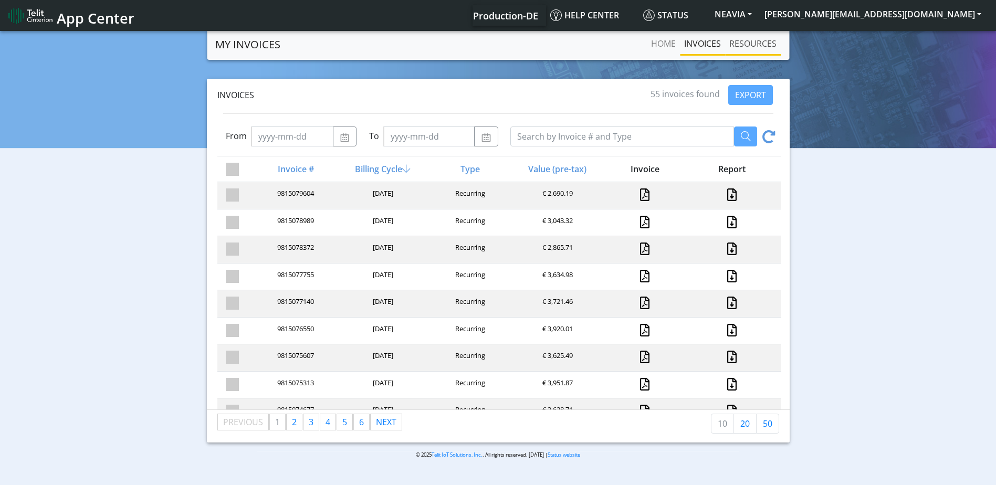
click at [743, 40] on link "RESOURCES" at bounding box center [753, 43] width 56 height 21
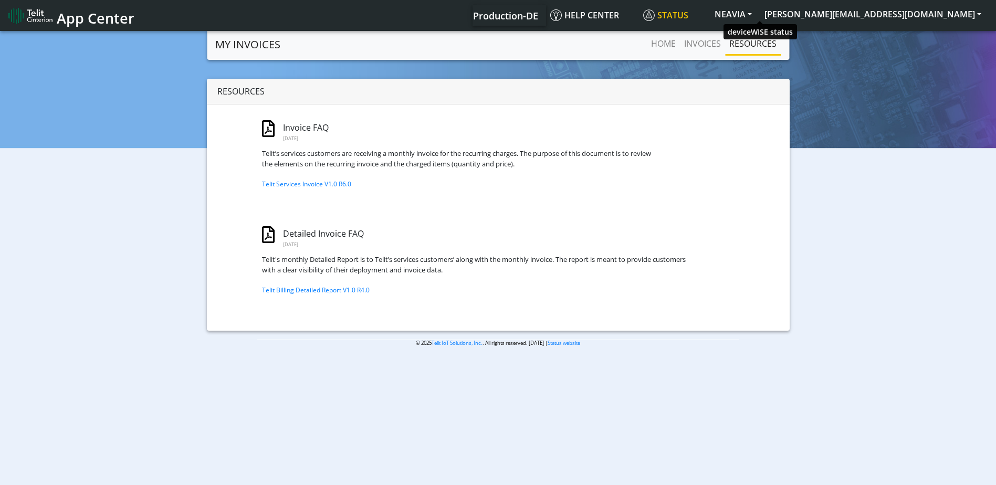
click at [688, 12] on span "Status" at bounding box center [665, 15] width 45 height 12
click at [758, 14] on button "NEAVIA" at bounding box center [733, 14] width 50 height 19
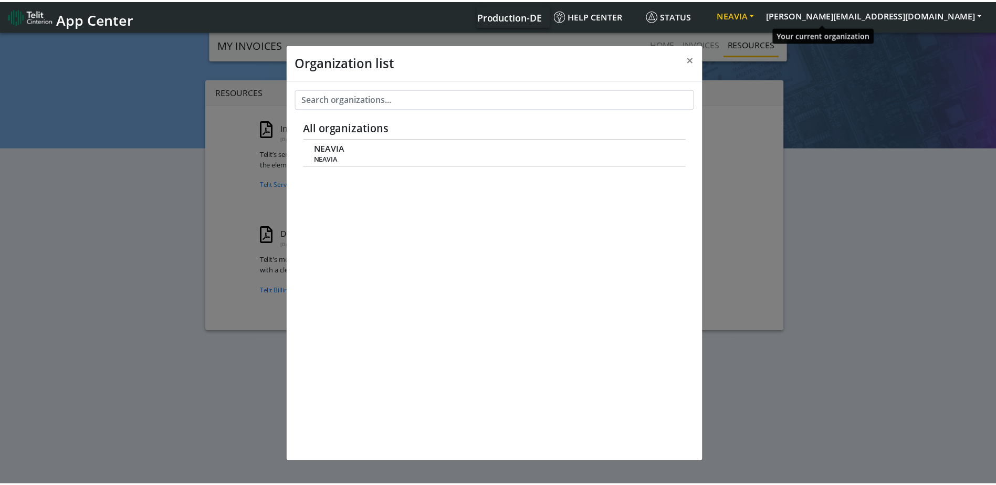
scroll to position [4, 0]
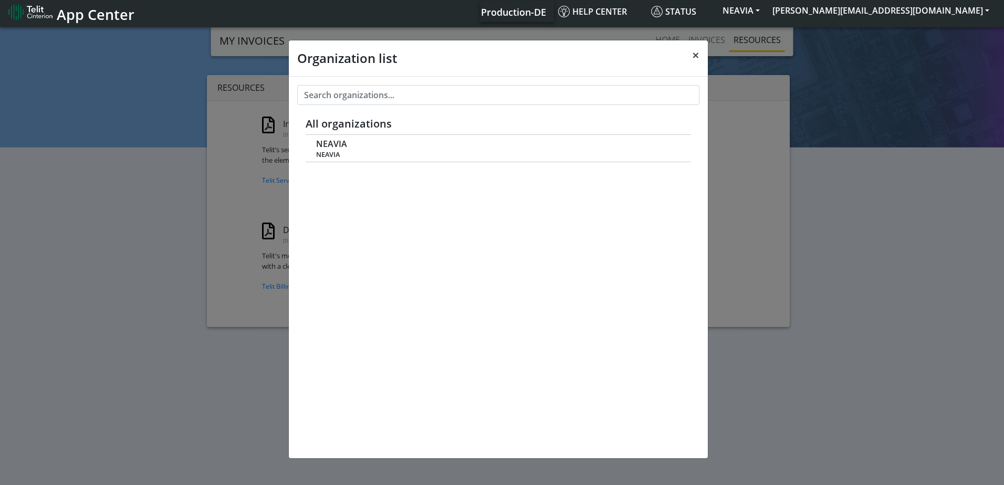
click at [693, 57] on span "×" at bounding box center [695, 54] width 7 height 17
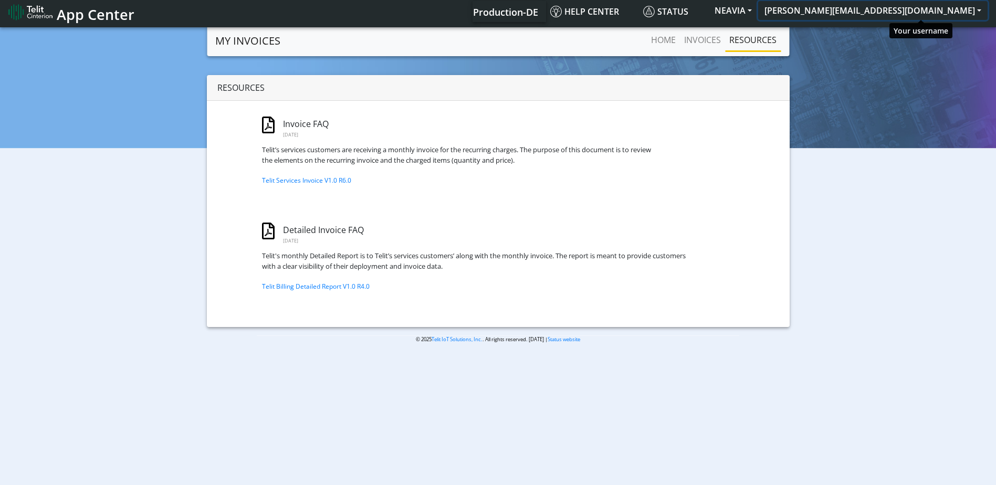
click at [976, 9] on button "[PERSON_NAME][EMAIL_ADDRESS][DOMAIN_NAME]" at bounding box center [872, 10] width 229 height 19
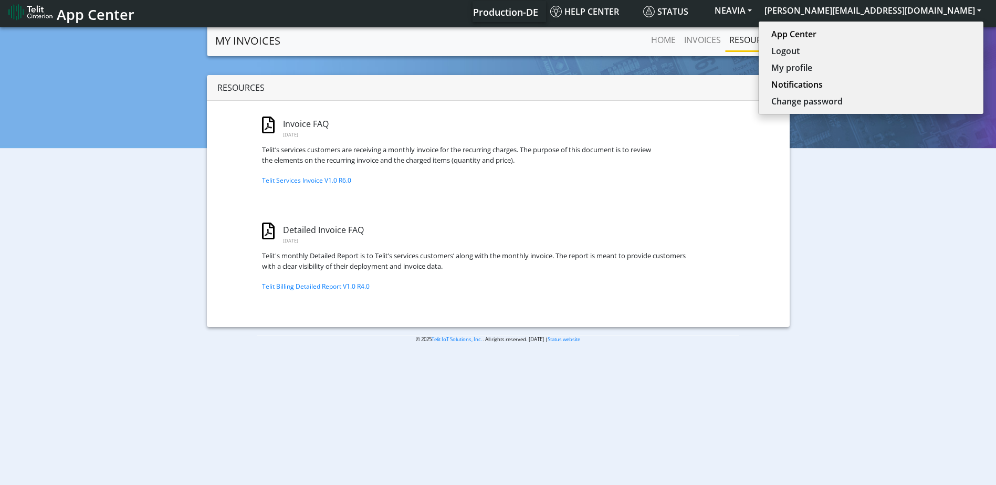
click at [821, 92] on div "Resources Invoice FAQ October 29, 2017 Telit’s services customers are receiving…" at bounding box center [498, 201] width 980 height 252
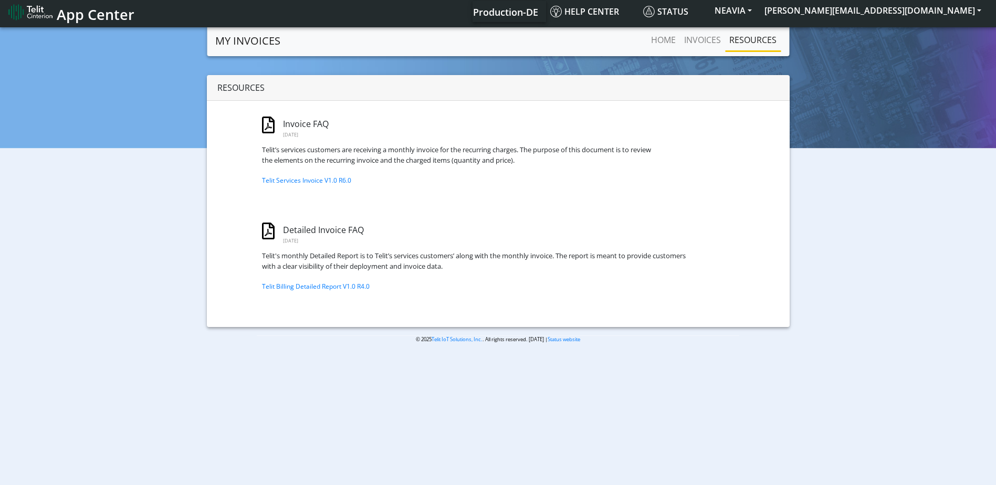
click at [15, 8] on img at bounding box center [30, 12] width 44 height 17
